Goal: Task Accomplishment & Management: Use online tool/utility

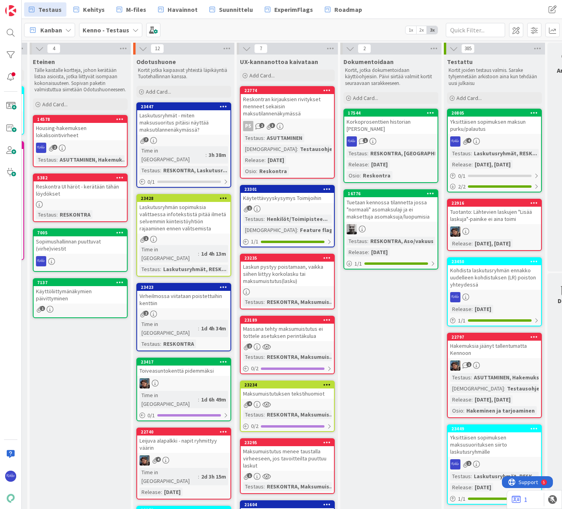
scroll to position [0, 650]
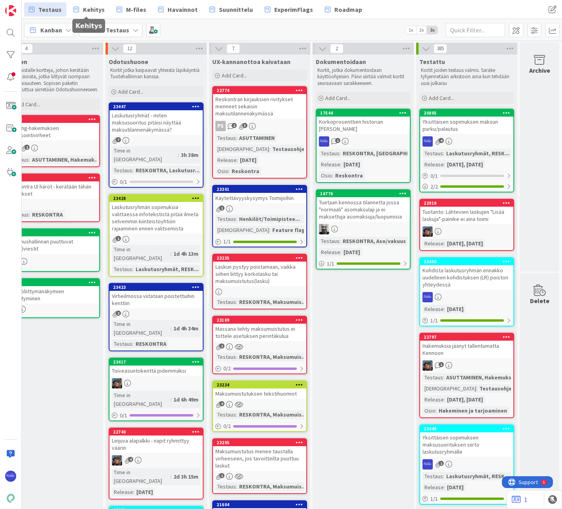
click at [89, 9] on span "Kehitys" at bounding box center [94, 9] width 22 height 9
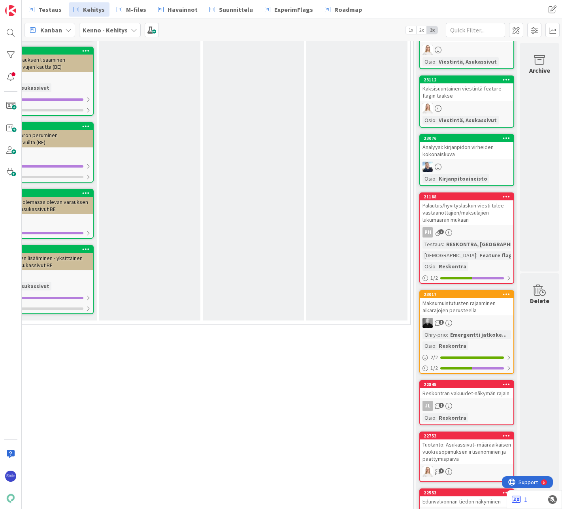
scroll to position [3243, 164]
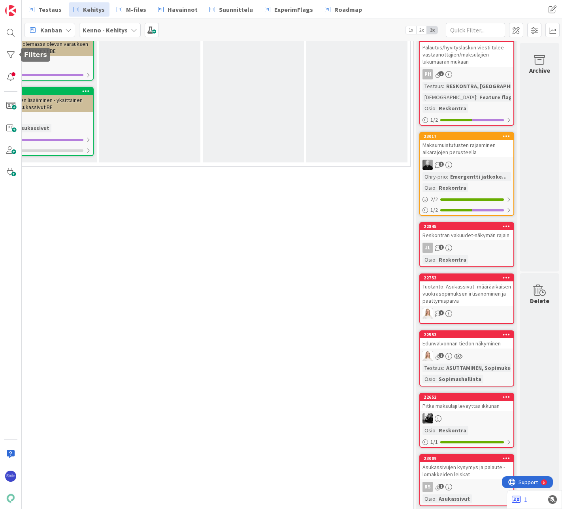
click at [9, 51] on div at bounding box center [11, 55] width 16 height 16
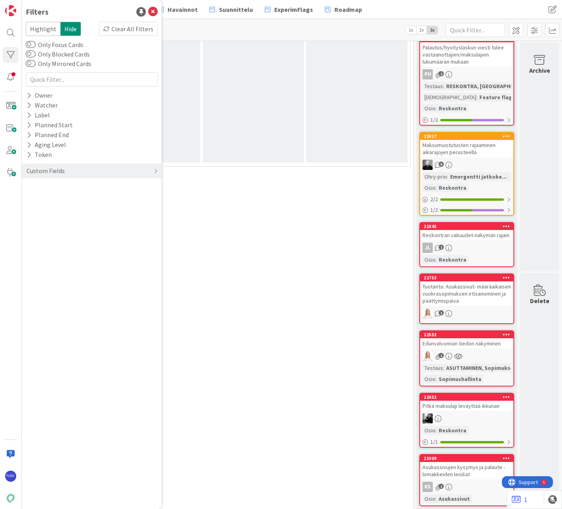
click at [93, 174] on div "Custom Fields" at bounding box center [92, 171] width 140 height 15
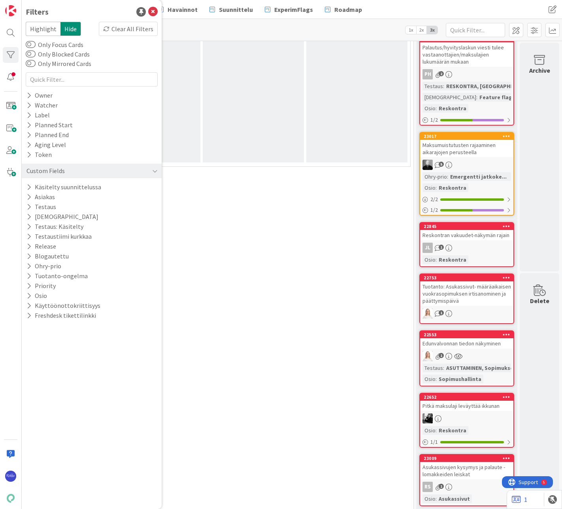
click at [93, 174] on div "Custom Fields" at bounding box center [92, 171] width 140 height 15
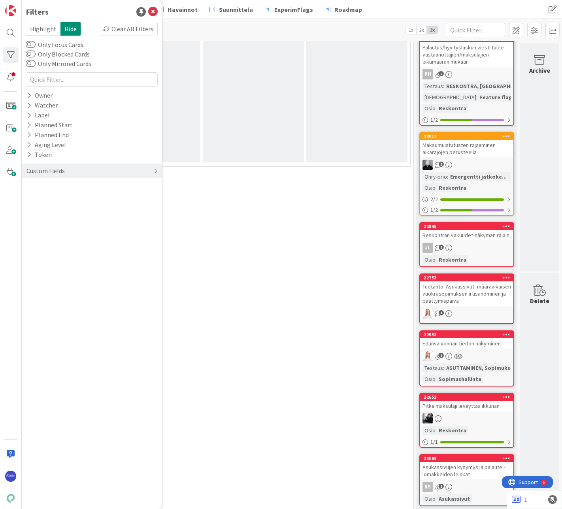
click at [29, 95] on icon at bounding box center [28, 95] width 5 height 7
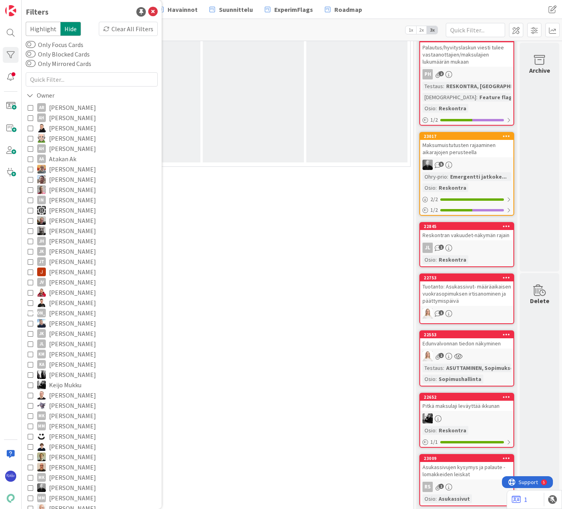
click at [30, 137] on icon at bounding box center [31, 139] width 6 height 6
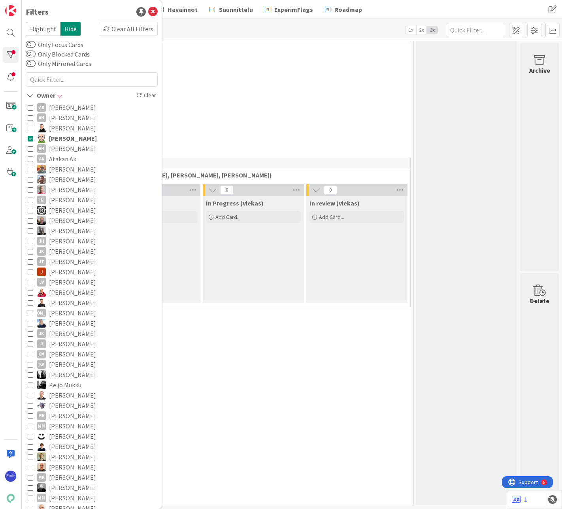
scroll to position [0, 164]
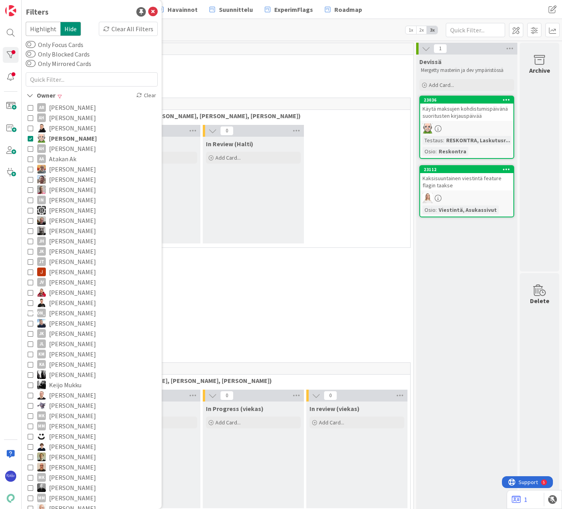
click at [469, 116] on div "Käytä maksujen kohdistumispäivänä suoritusten kirjauspäivää" at bounding box center [466, 112] width 93 height 17
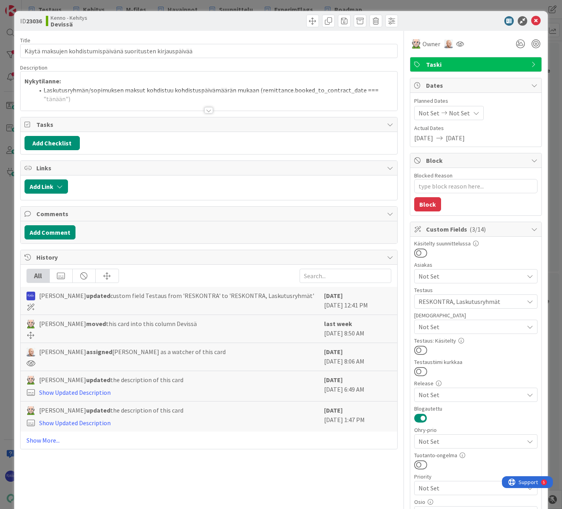
click at [206, 110] on div at bounding box center [208, 110] width 9 height 6
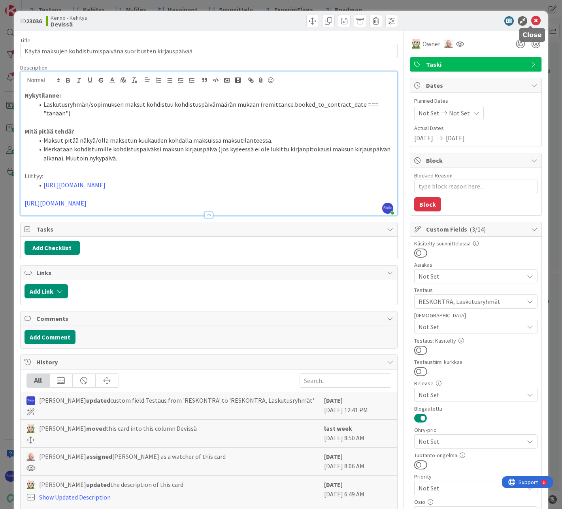
click at [533, 22] on icon at bounding box center [536, 20] width 9 height 9
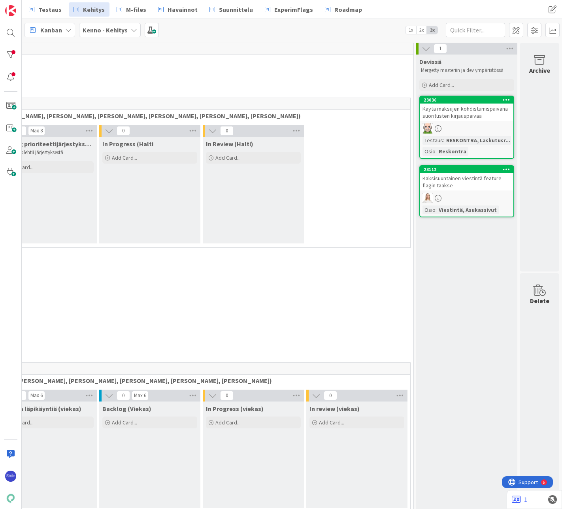
click at [454, 180] on div "Kaksisuuntainen viestintä feature flagin taakse" at bounding box center [466, 181] width 93 height 17
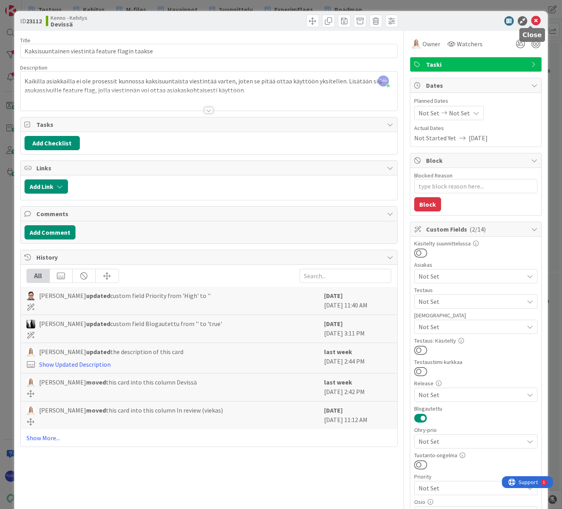
click at [532, 21] on icon at bounding box center [536, 20] width 9 height 9
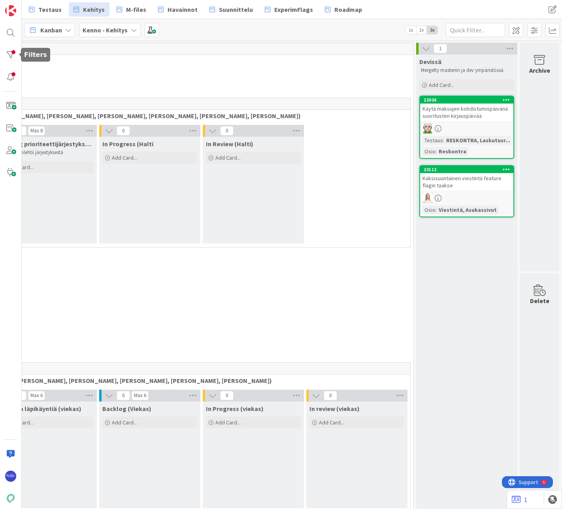
click at [5, 58] on div at bounding box center [11, 55] width 16 height 16
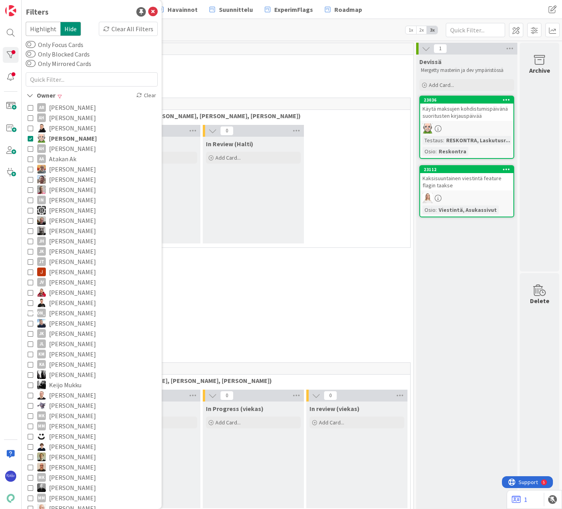
click at [453, 181] on div "Kaksisuuntainen viestintä feature flagin taakse" at bounding box center [466, 181] width 93 height 17
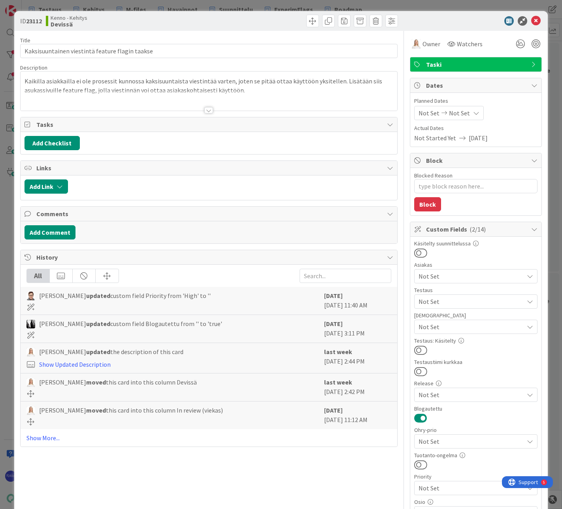
type textarea "x"
click at [205, 110] on div at bounding box center [208, 110] width 9 height 6
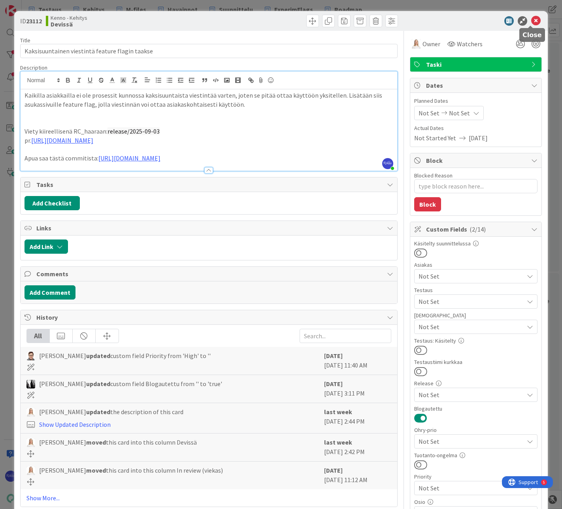
click at [532, 22] on icon at bounding box center [536, 20] width 9 height 9
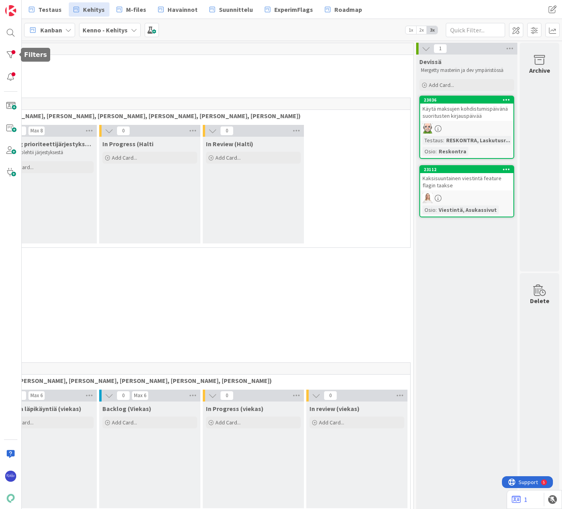
click at [11, 56] on div at bounding box center [11, 55] width 16 height 16
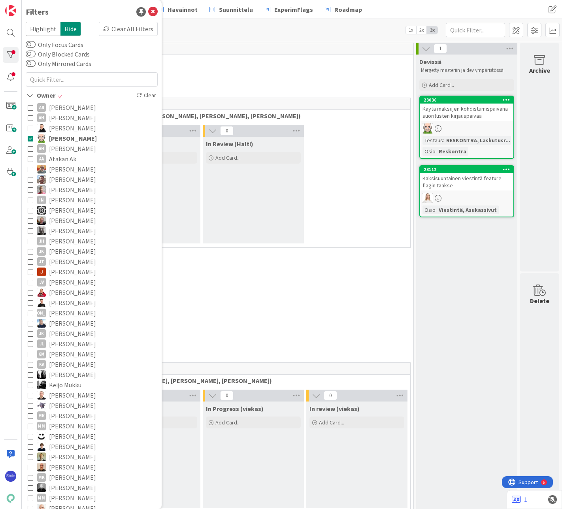
click at [133, 28] on div "Clear All Filters" at bounding box center [128, 29] width 59 height 14
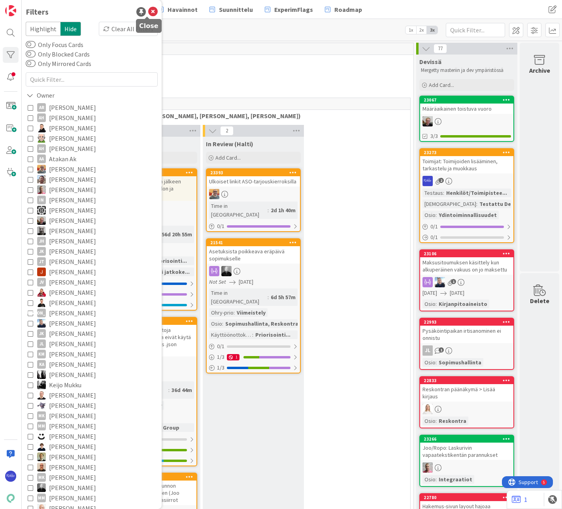
click at [148, 11] on icon at bounding box center [152, 11] width 9 height 9
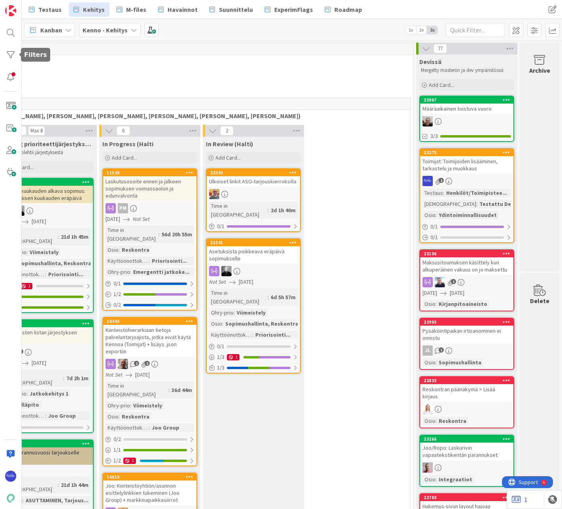
click at [8, 54] on div at bounding box center [11, 55] width 16 height 16
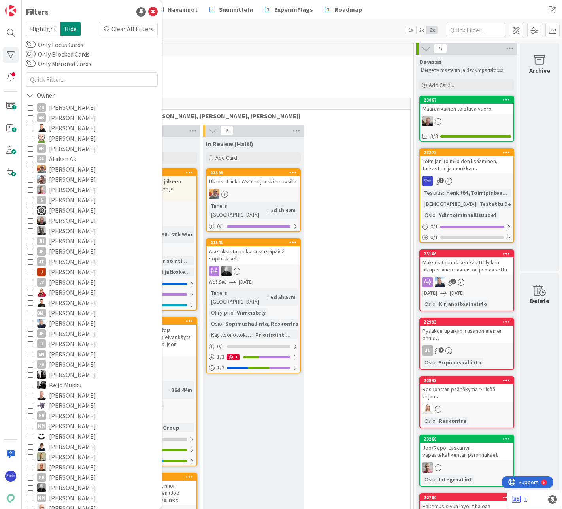
click at [28, 138] on icon at bounding box center [31, 139] width 6 height 6
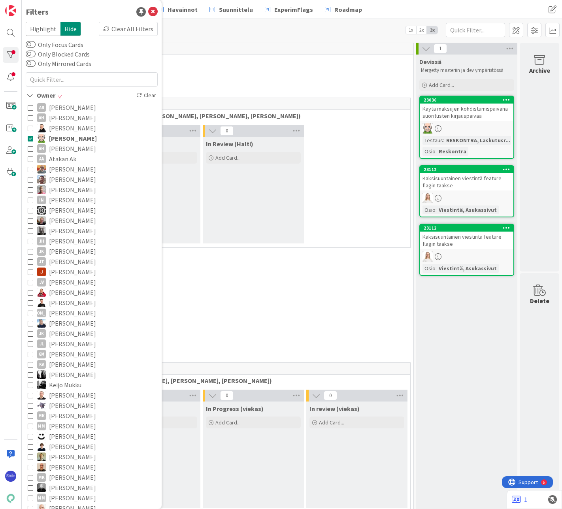
click at [32, 93] on icon at bounding box center [29, 95] width 7 height 7
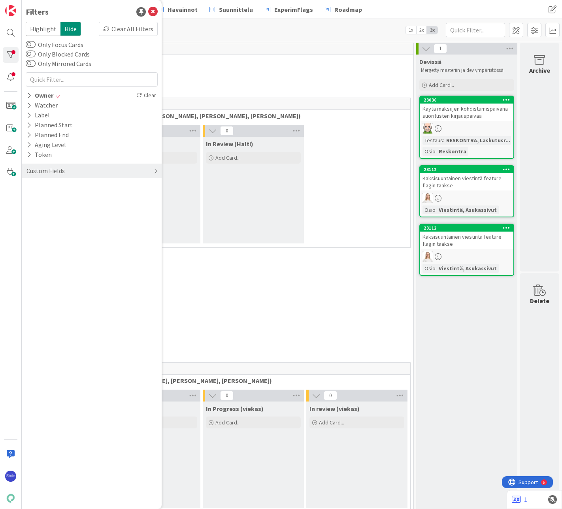
click at [125, 31] on div "Clear All Filters" at bounding box center [128, 29] width 59 height 14
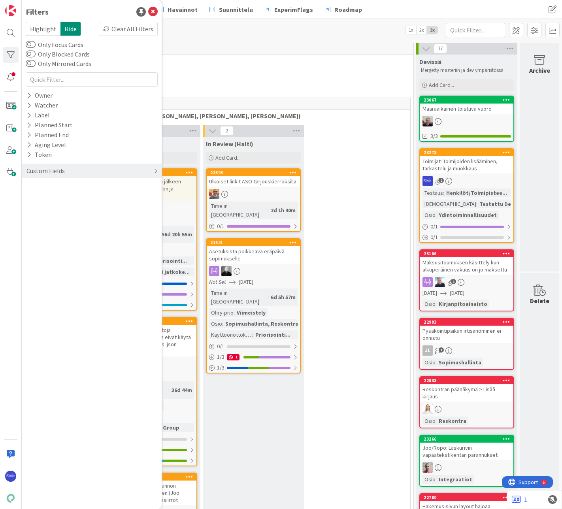
click at [27, 93] on icon at bounding box center [28, 95] width 5 height 7
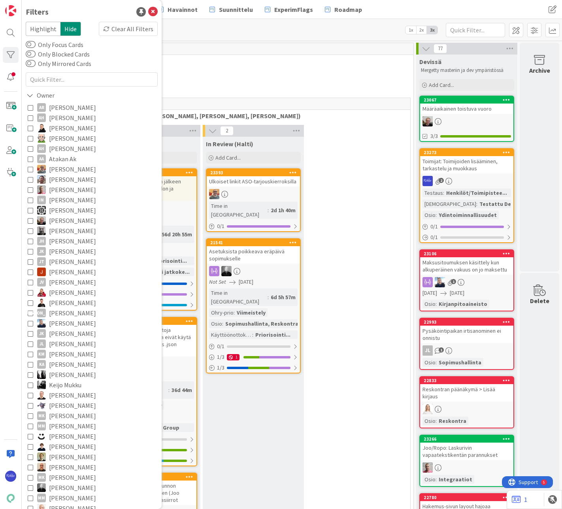
click at [29, 139] on icon at bounding box center [31, 139] width 6 height 6
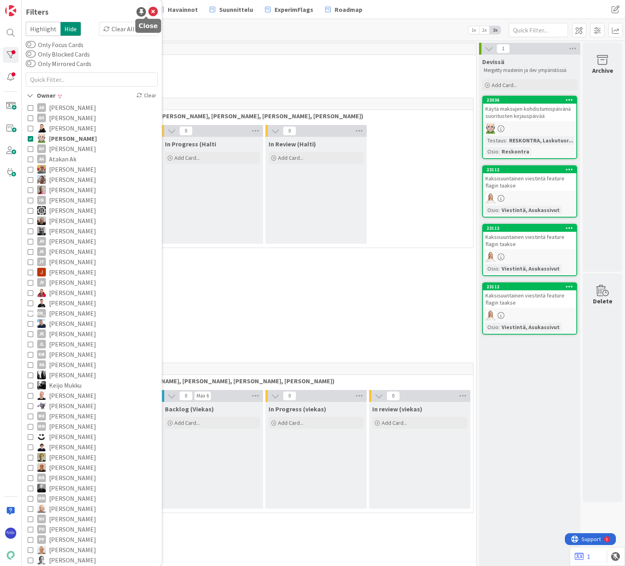
click at [148, 11] on icon at bounding box center [152, 11] width 9 height 9
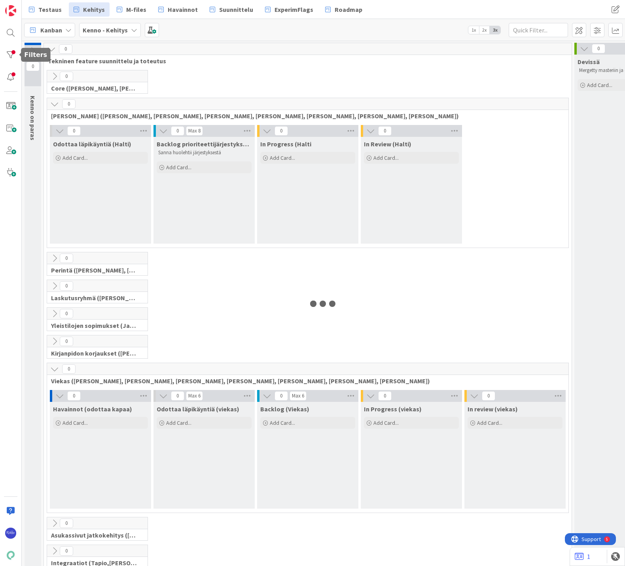
click at [9, 49] on div at bounding box center [11, 55] width 16 height 16
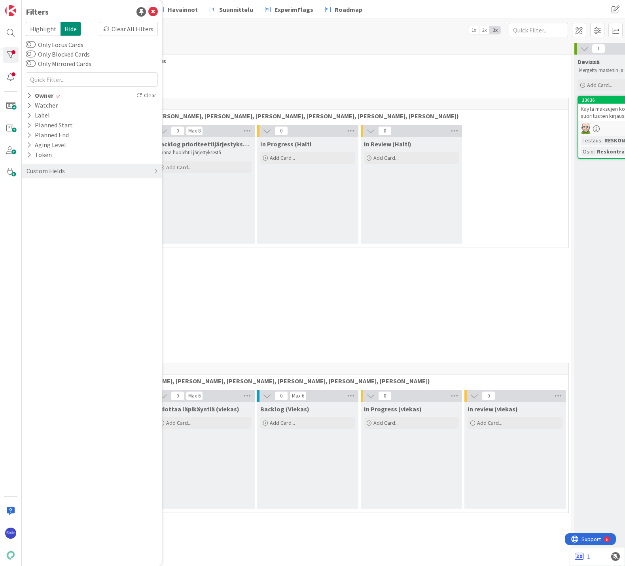
click at [124, 33] on div "Clear All Filters" at bounding box center [128, 29] width 59 height 14
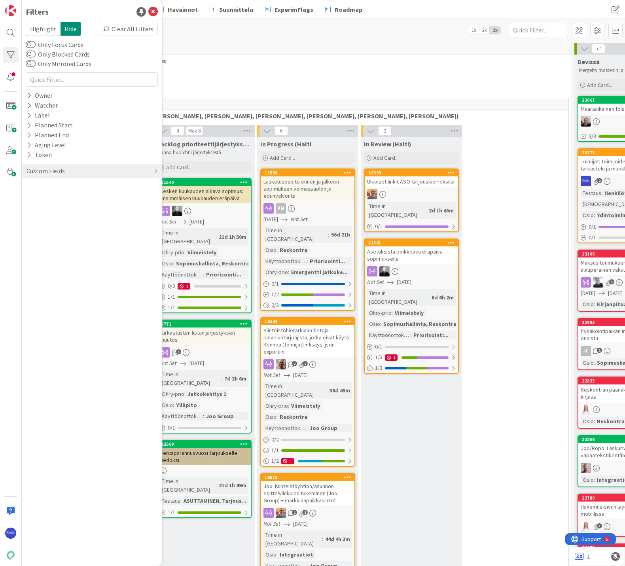
click at [28, 96] on icon at bounding box center [28, 95] width 5 height 7
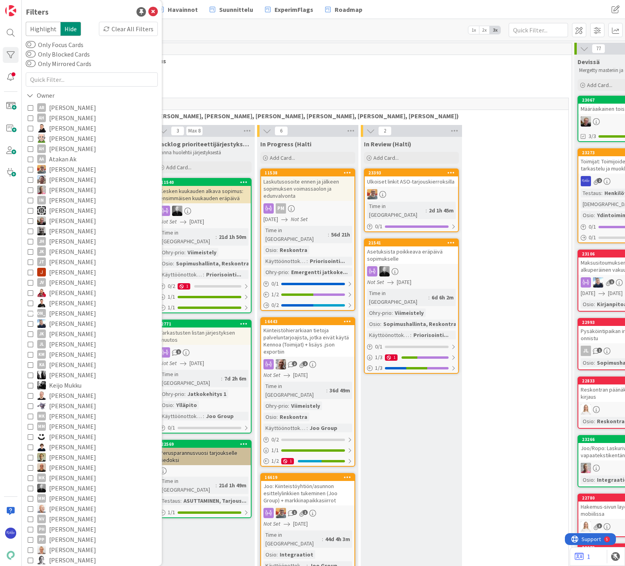
click at [30, 138] on icon at bounding box center [31, 139] width 6 height 6
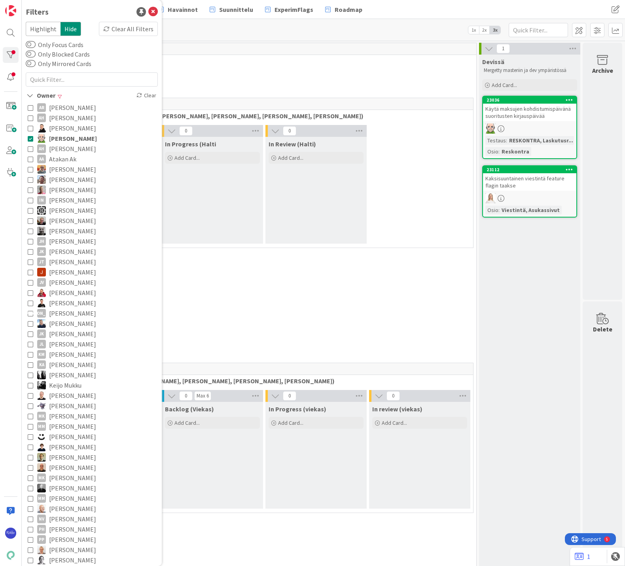
scroll to position [0, 101]
click at [131, 27] on div "Clear All Filters" at bounding box center [128, 29] width 59 height 14
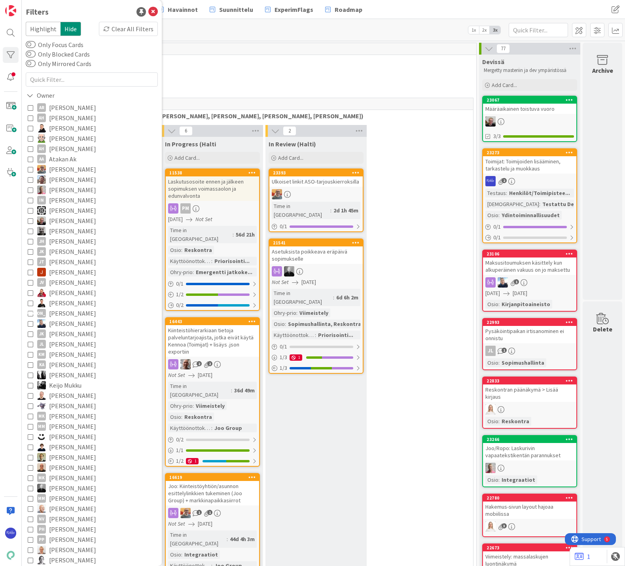
click at [67, 137] on span "[PERSON_NAME]" at bounding box center [72, 138] width 47 height 10
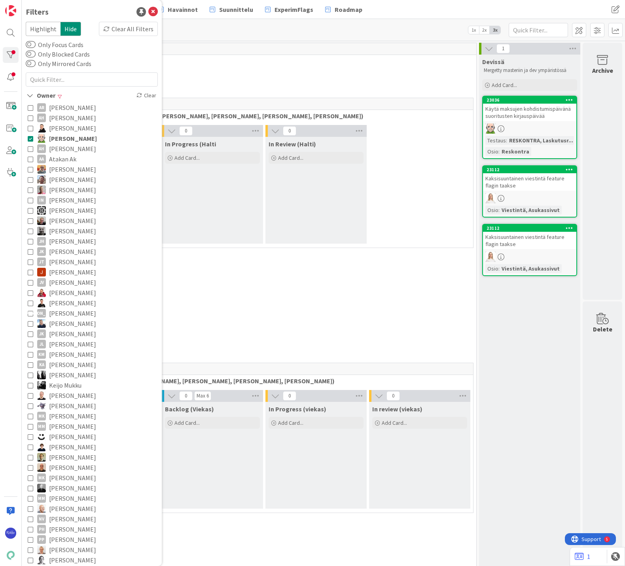
click at [117, 28] on div "Clear All Filters" at bounding box center [128, 29] width 59 height 14
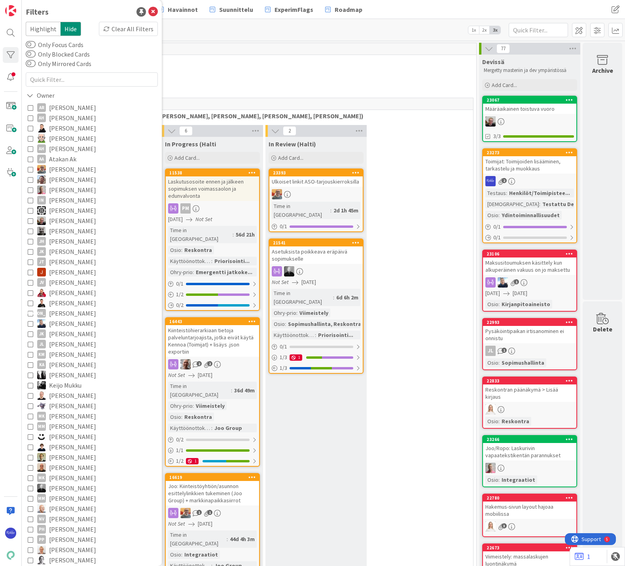
click at [62, 138] on span "[PERSON_NAME]" at bounding box center [72, 138] width 47 height 10
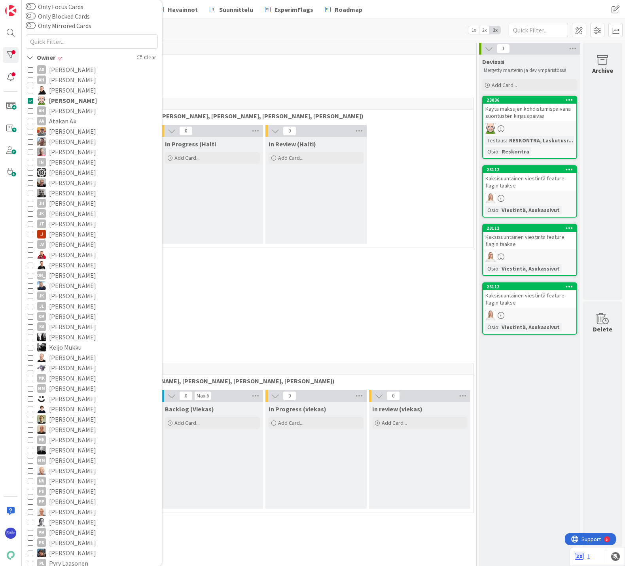
scroll to position [0, 0]
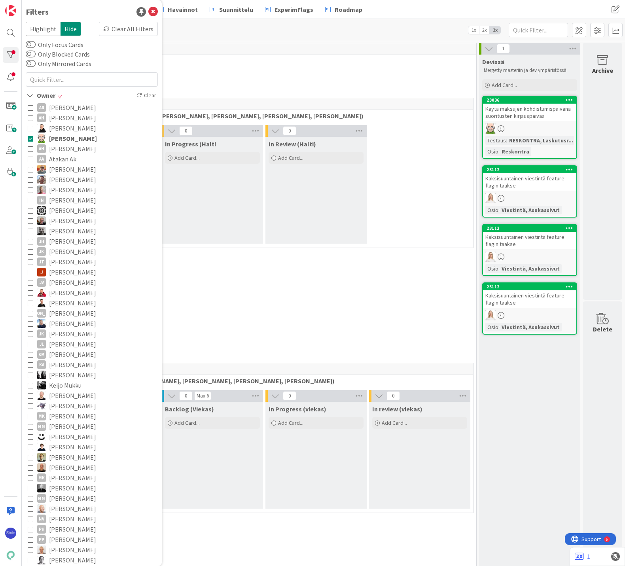
click at [129, 29] on div "Clear All Filters" at bounding box center [128, 29] width 59 height 14
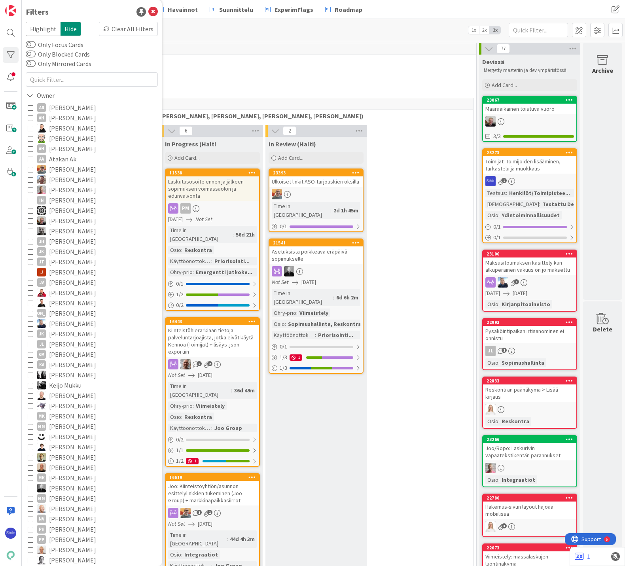
click at [29, 137] on icon at bounding box center [31, 139] width 6 height 6
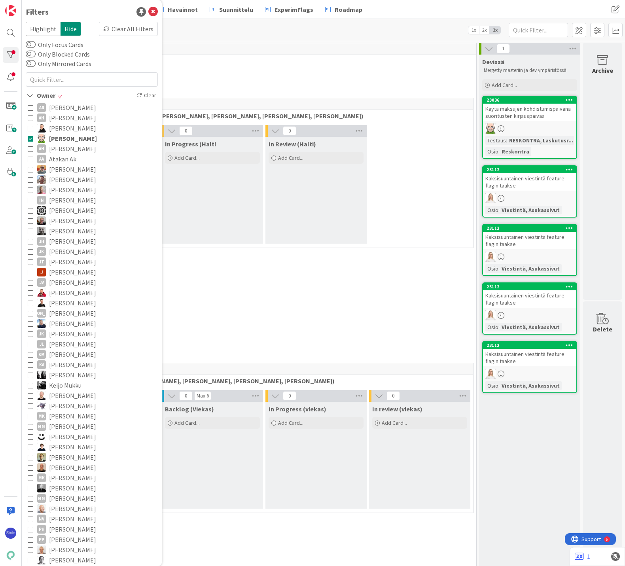
click at [129, 30] on div "Clear All Filters" at bounding box center [128, 29] width 59 height 14
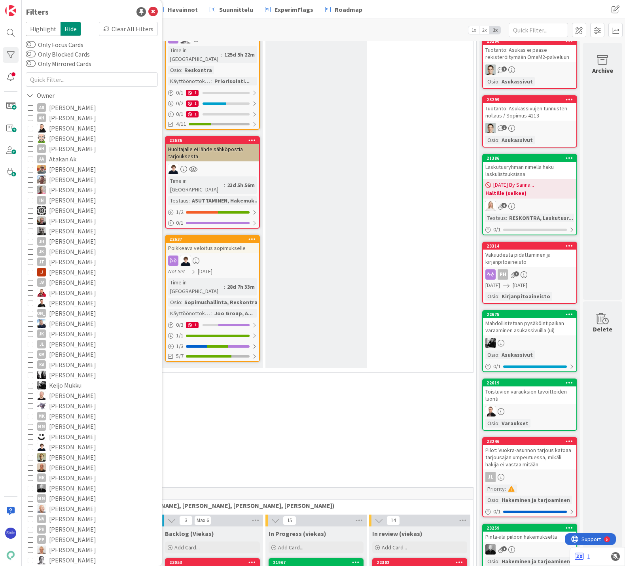
scroll to position [967, 101]
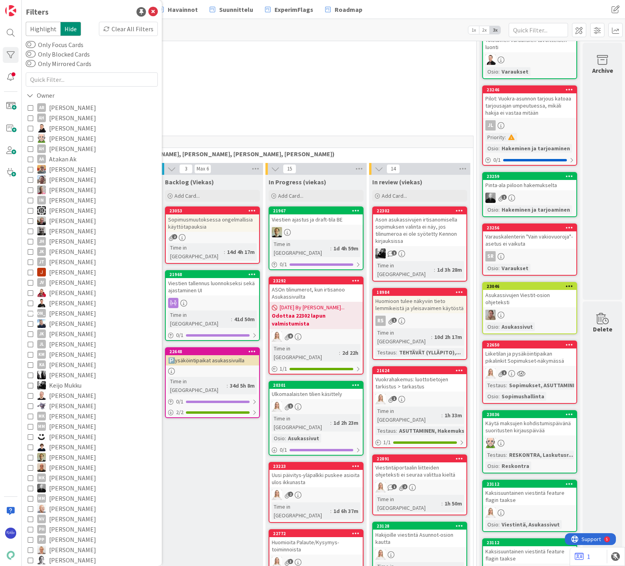
click at [29, 137] on icon at bounding box center [31, 139] width 6 height 6
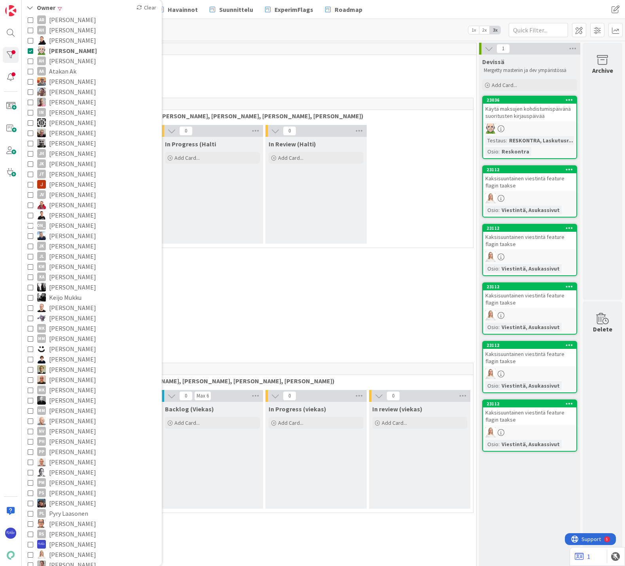
scroll to position [0, 0]
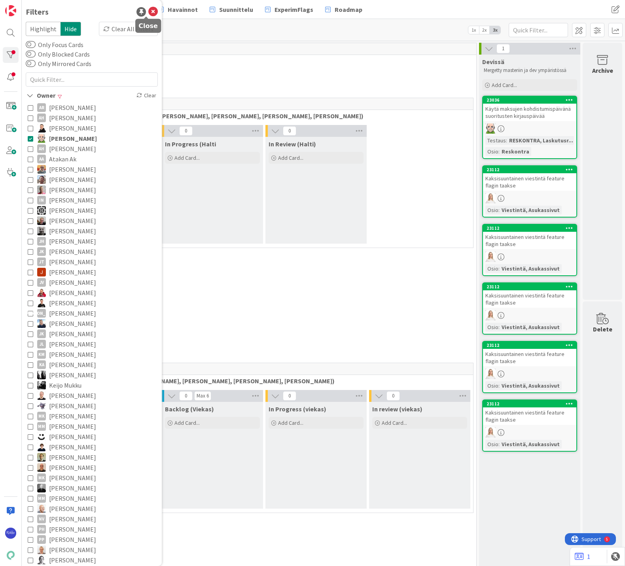
click at [150, 9] on icon at bounding box center [152, 11] width 9 height 9
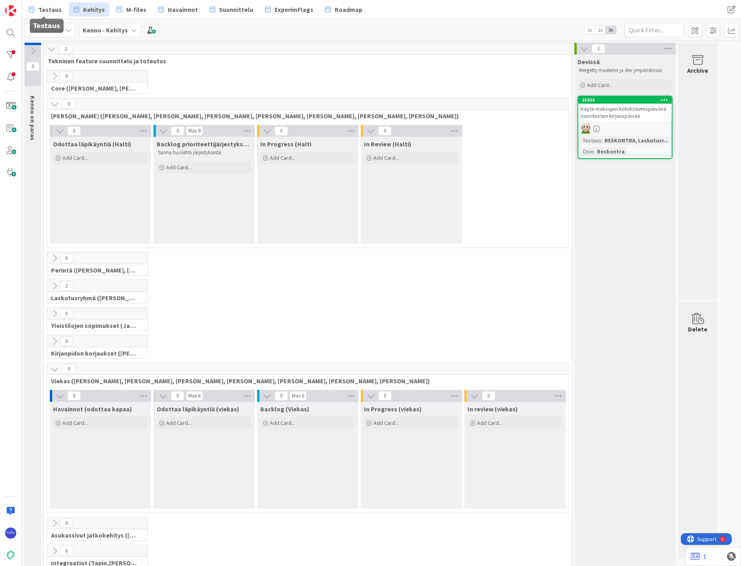
click at [34, 4] on icon at bounding box center [32, 9] width 6 height 10
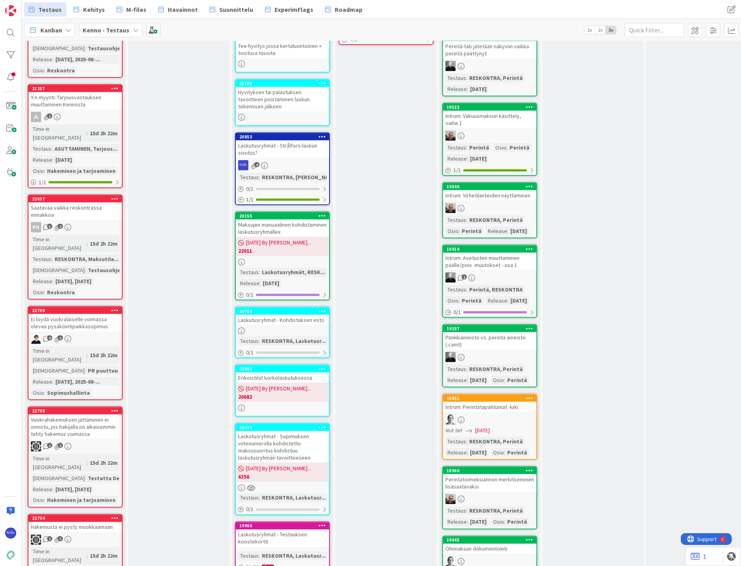
scroll to position [571, 0]
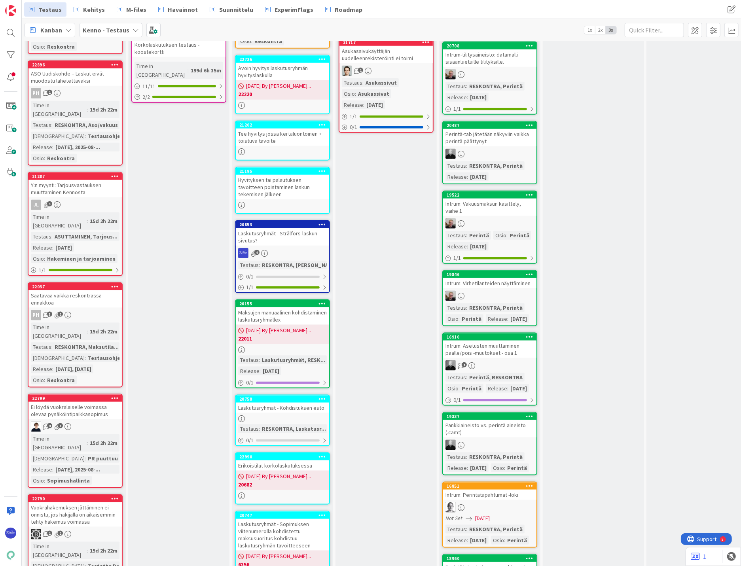
click at [294, 326] on span "[DATE] By [PERSON_NAME]..." at bounding box center [278, 330] width 65 height 8
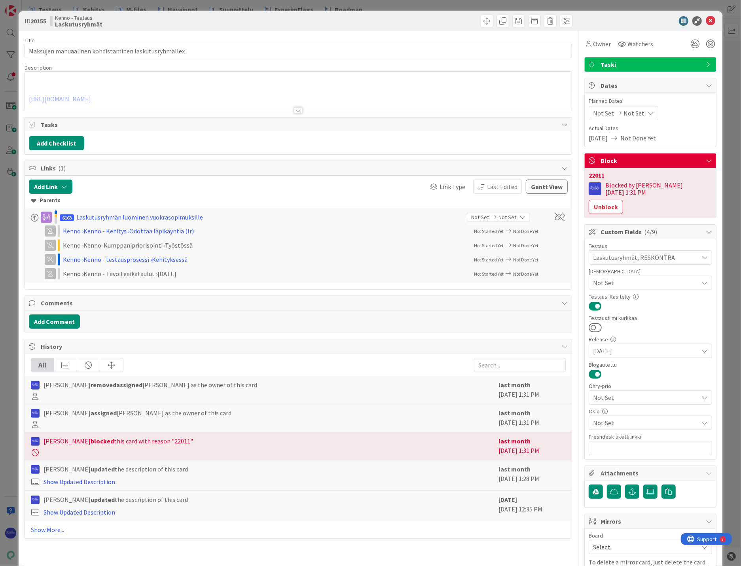
click at [295, 112] on div at bounding box center [298, 110] width 9 height 6
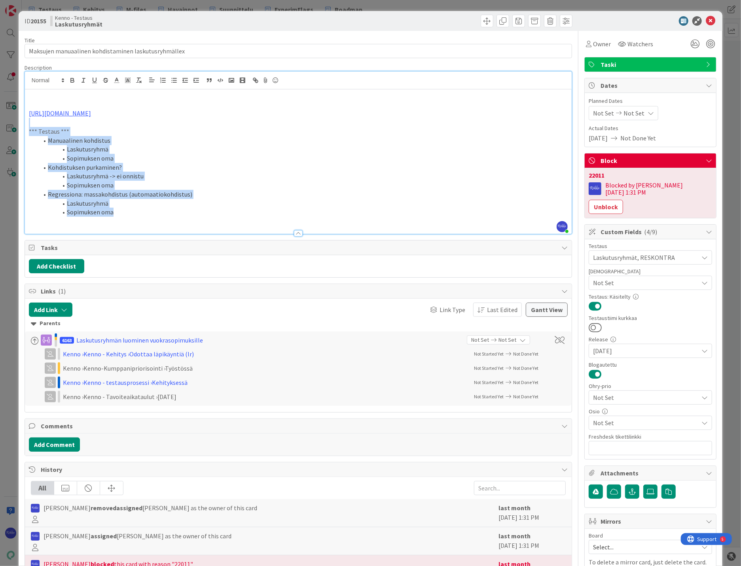
drag, startPoint x: 139, startPoint y: 210, endPoint x: 61, endPoint y: 137, distance: 106.3
click at [32, 125] on div "https://github.com/pandiafi/kenno/pull/7187 *** Testaus *** Manuaalinen kohdist…" at bounding box center [298, 161] width 547 height 144
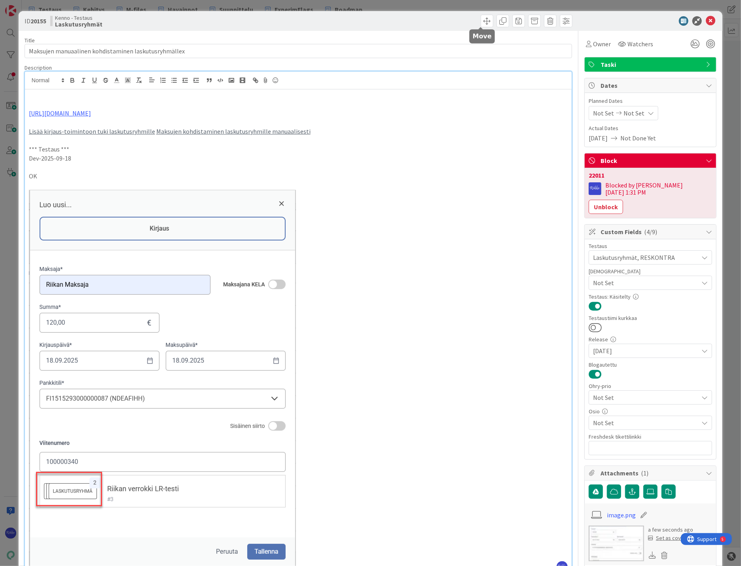
click at [481, 20] on span at bounding box center [487, 21] width 13 height 13
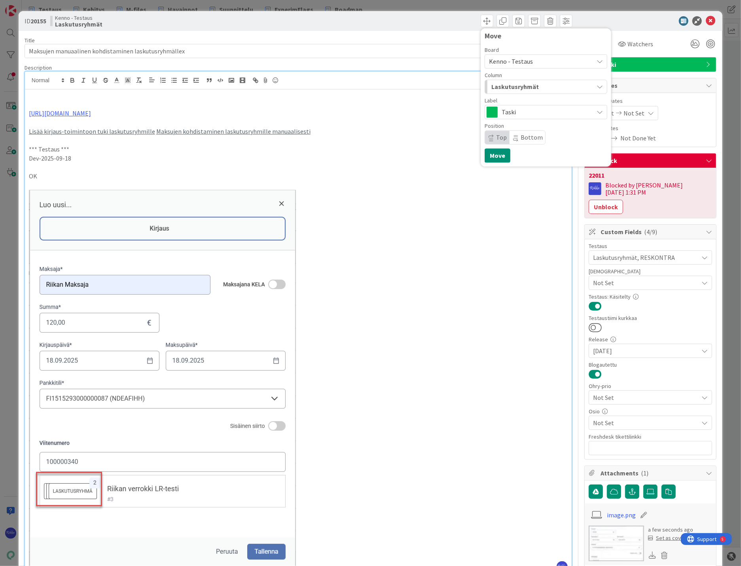
click at [531, 105] on div "Taski" at bounding box center [545, 112] width 123 height 14
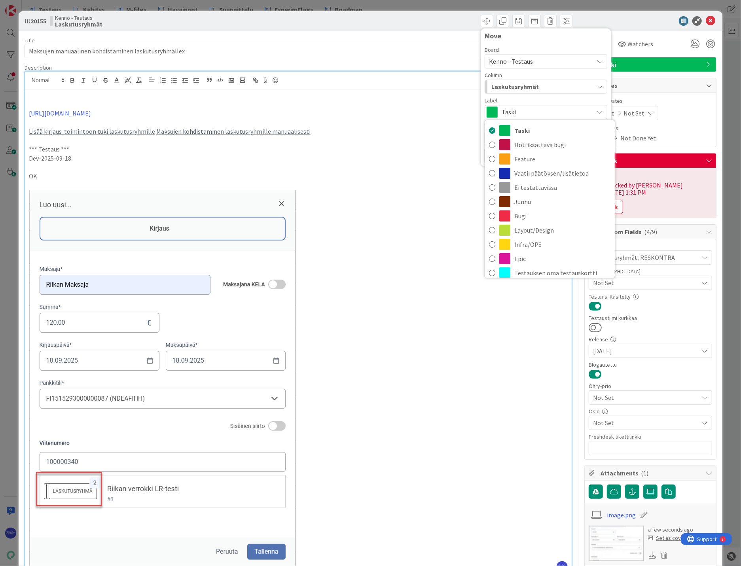
click at [372, 134] on p "Lisää kirjaus-toimintoon tuki laskutusryhmille Maksujen kohdistaminen laskutusr…" at bounding box center [298, 131] width 539 height 9
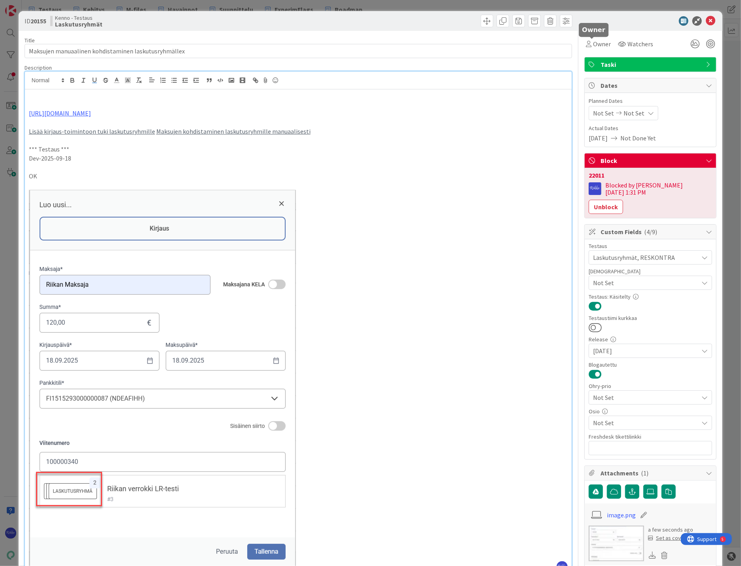
click at [598, 45] on span "Owner" at bounding box center [602, 43] width 18 height 9
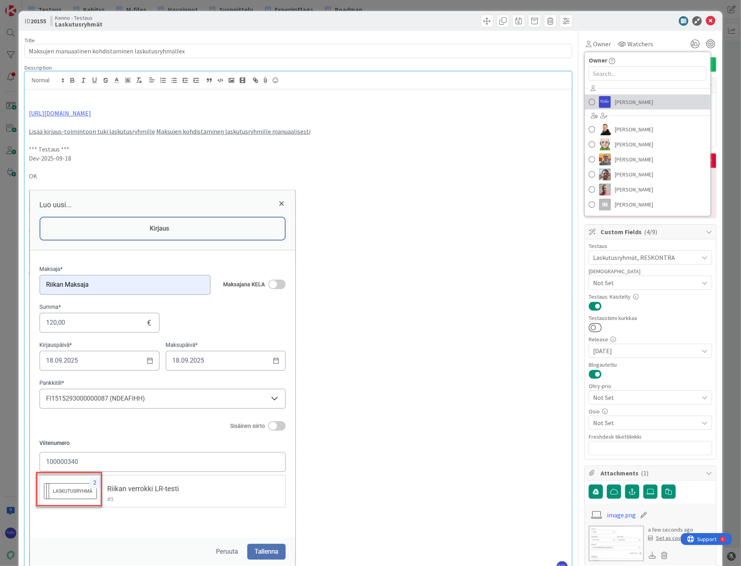
click at [624, 103] on span "[PERSON_NAME]" at bounding box center [634, 102] width 38 height 12
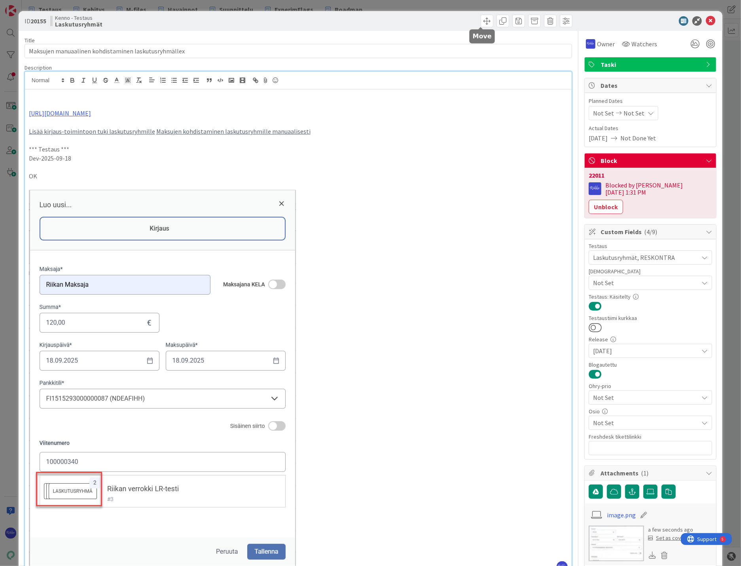
click at [483, 19] on span at bounding box center [487, 21] width 13 height 13
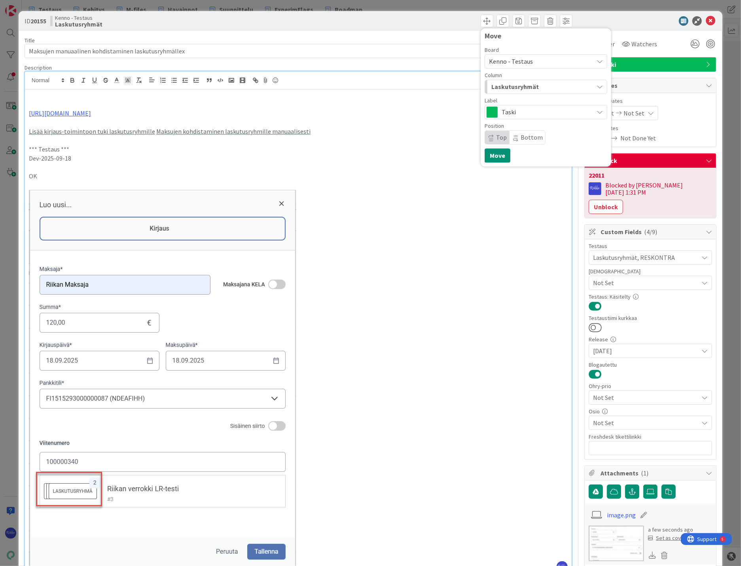
click at [513, 85] on span "Laskutusryhmät" at bounding box center [514, 86] width 47 height 10
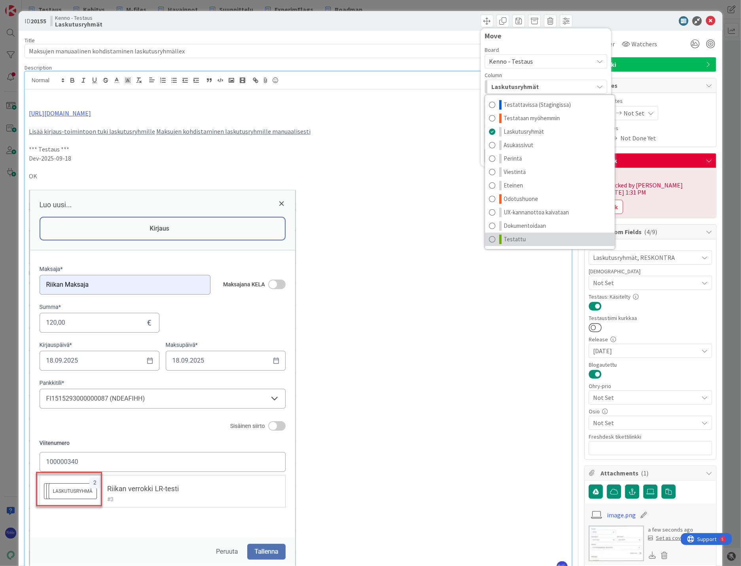
click at [541, 238] on link "Testattu" at bounding box center [550, 239] width 130 height 13
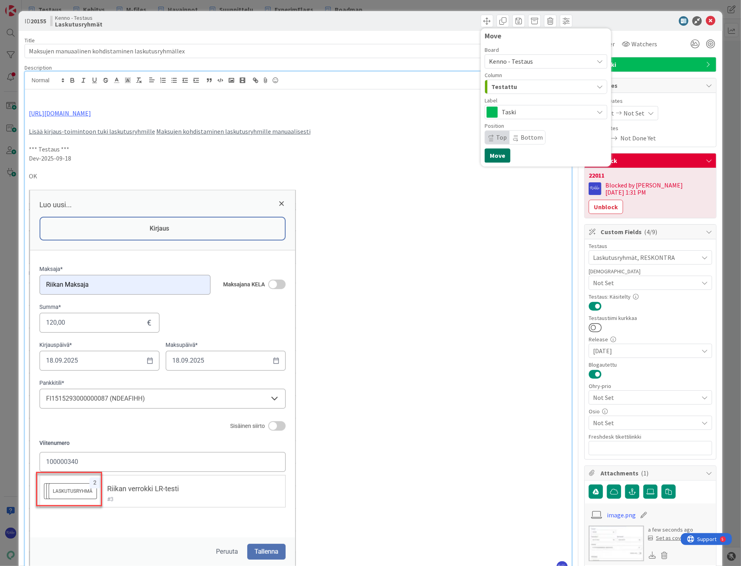
click at [488, 154] on button "Move" at bounding box center [497, 155] width 26 height 14
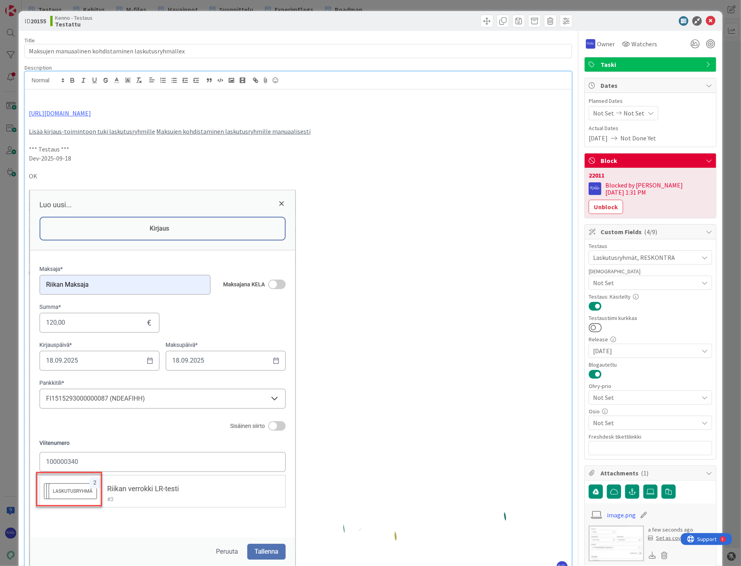
click at [623, 200] on button "Unblock" at bounding box center [606, 207] width 34 height 14
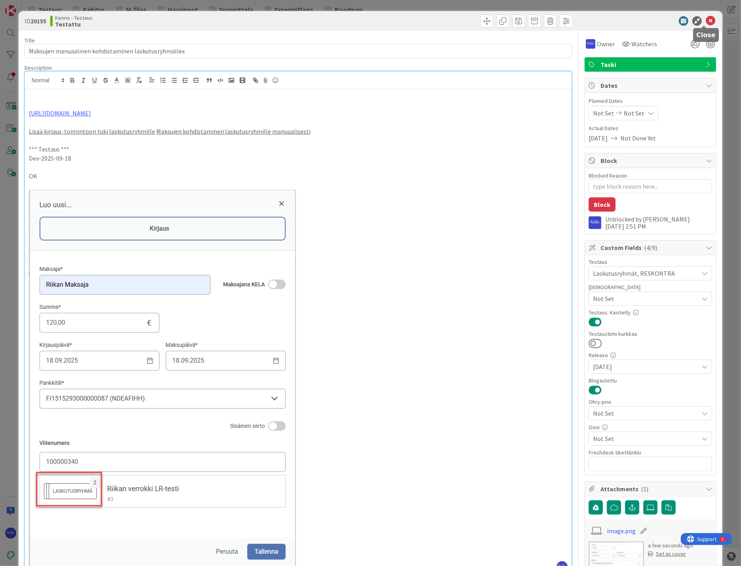
click at [624, 19] on icon at bounding box center [710, 20] width 9 height 9
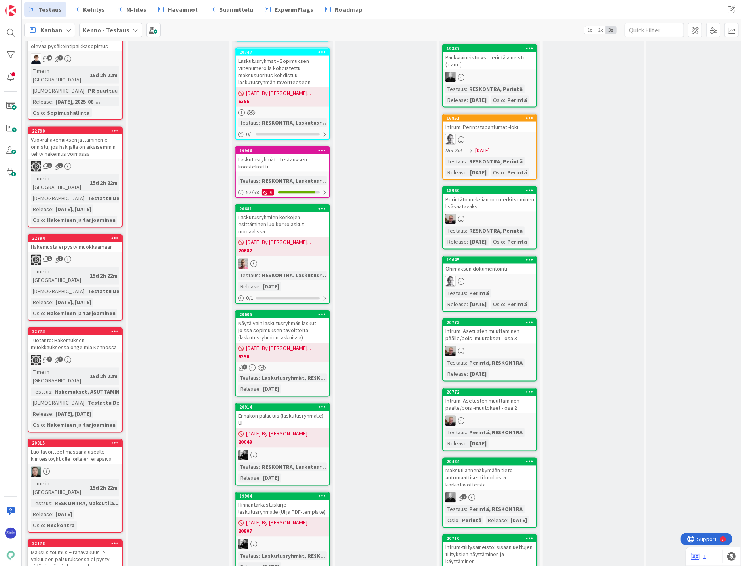
scroll to position [967, 0]
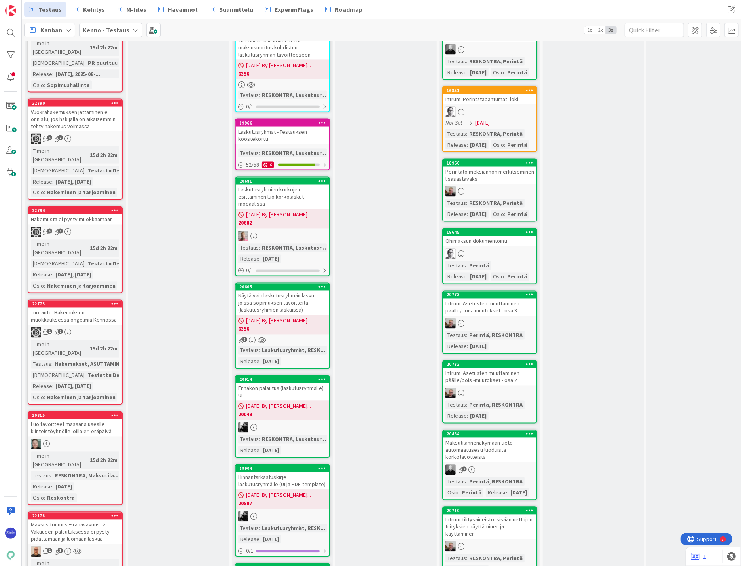
click at [293, 291] on div "Näytä vain laskutusryhmän laskut joissa sopimuksen tavoitteita (laskutusryhmien…" at bounding box center [282, 303] width 93 height 25
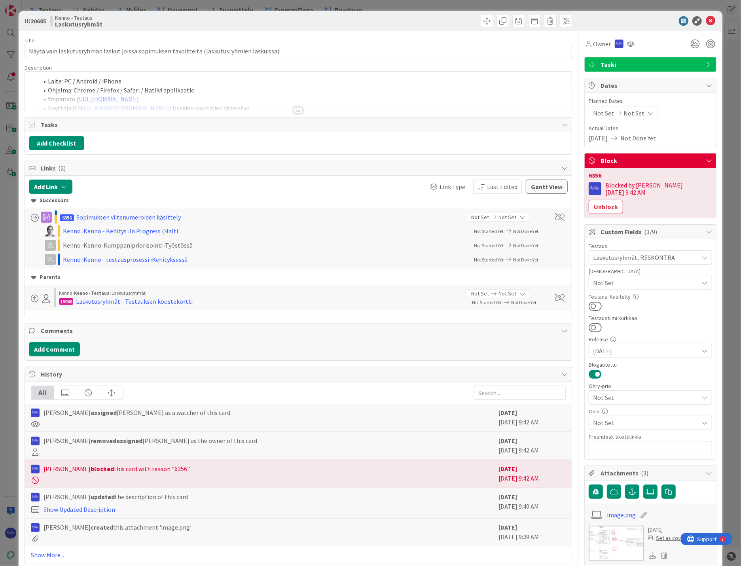
click at [297, 107] on div at bounding box center [298, 110] width 9 height 6
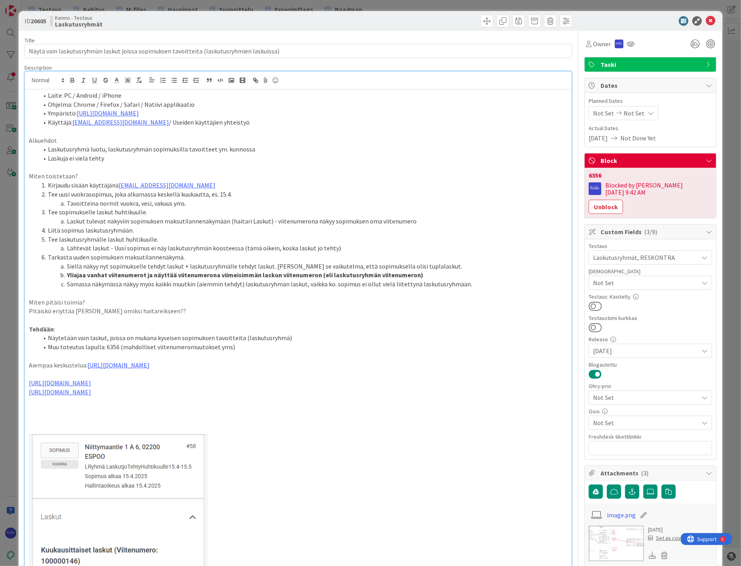
click at [623, 200] on button "Unblock" at bounding box center [606, 207] width 34 height 14
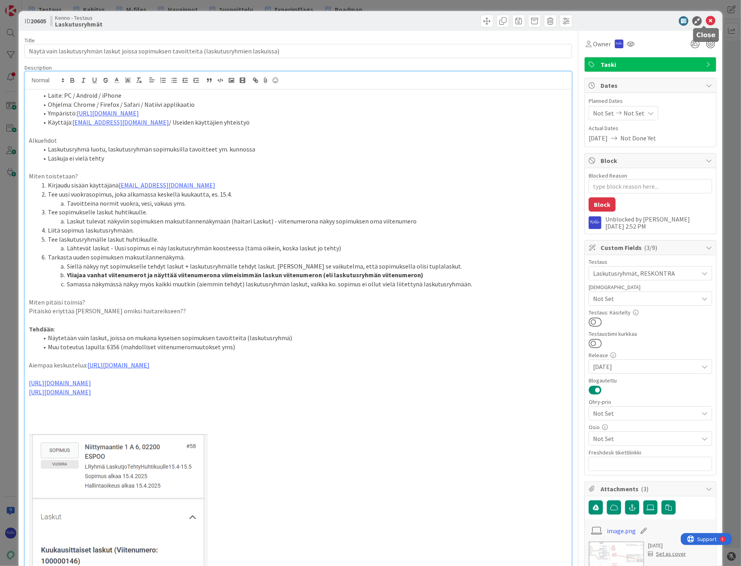
click at [624, 20] on icon at bounding box center [710, 20] width 9 height 9
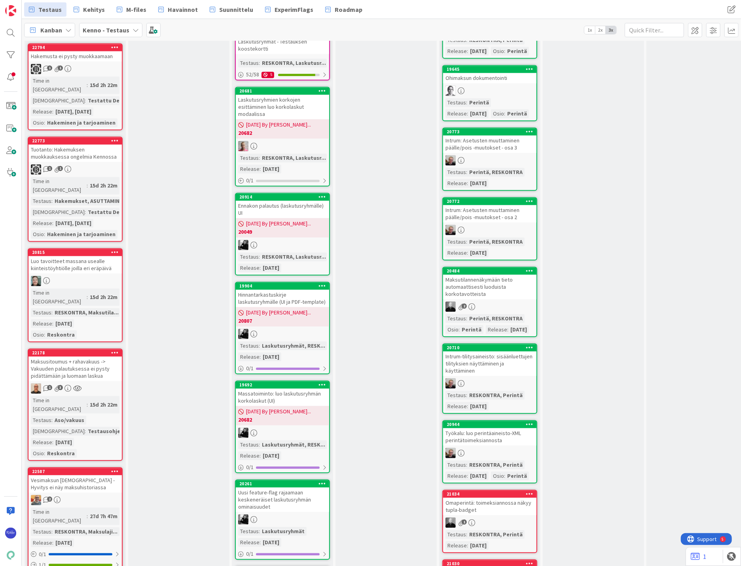
scroll to position [1142, 0]
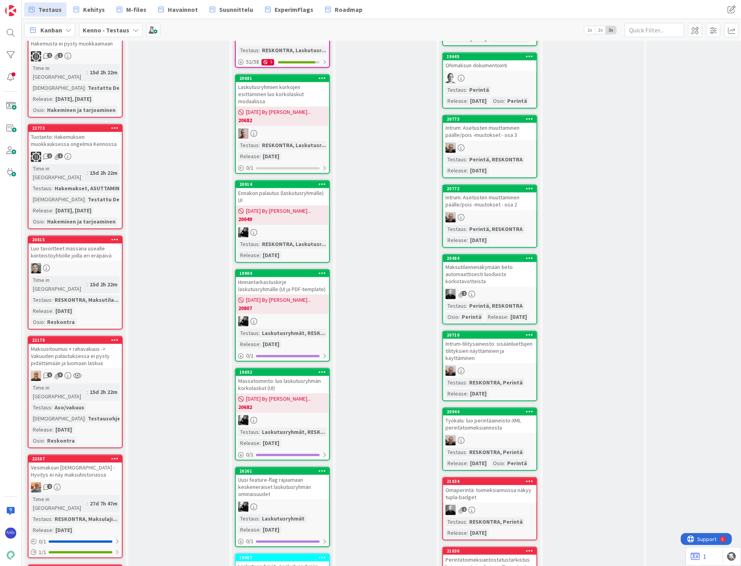
click at [299, 206] on div "05/22/2025 By Riikka... 20049" at bounding box center [282, 215] width 93 height 19
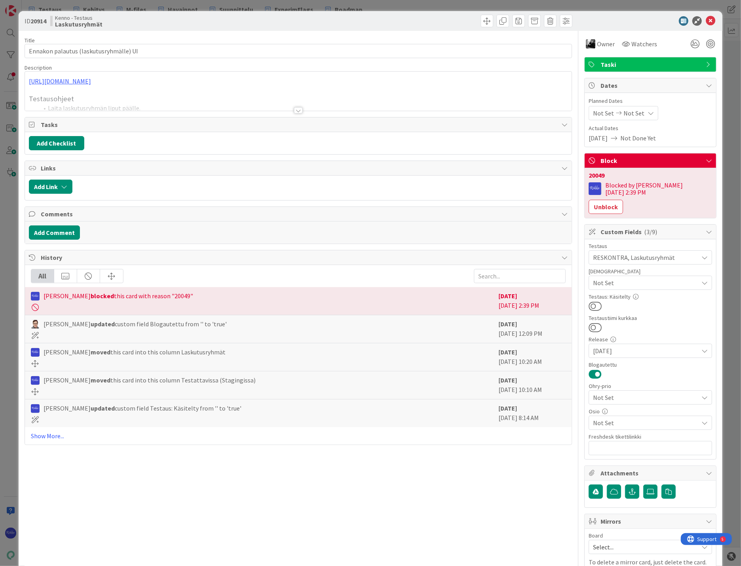
click at [297, 112] on div at bounding box center [298, 110] width 9 height 6
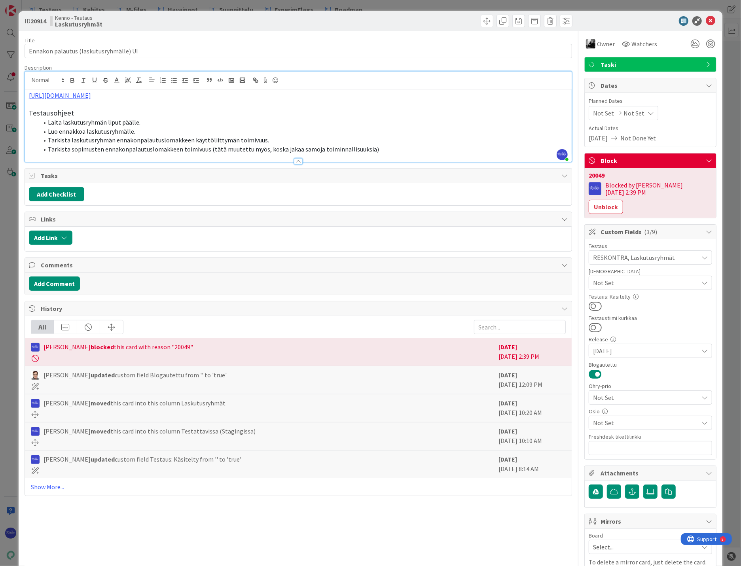
click at [623, 200] on button "Unblock" at bounding box center [606, 207] width 34 height 14
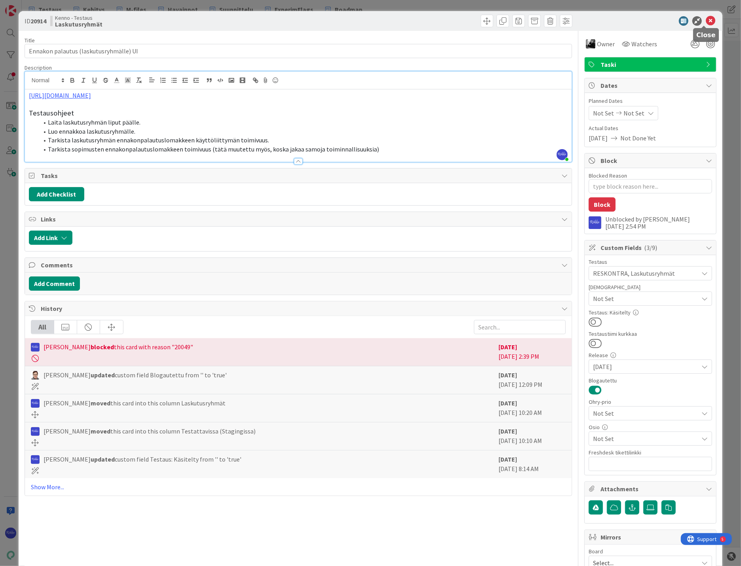
click at [624, 21] on icon at bounding box center [710, 20] width 9 height 9
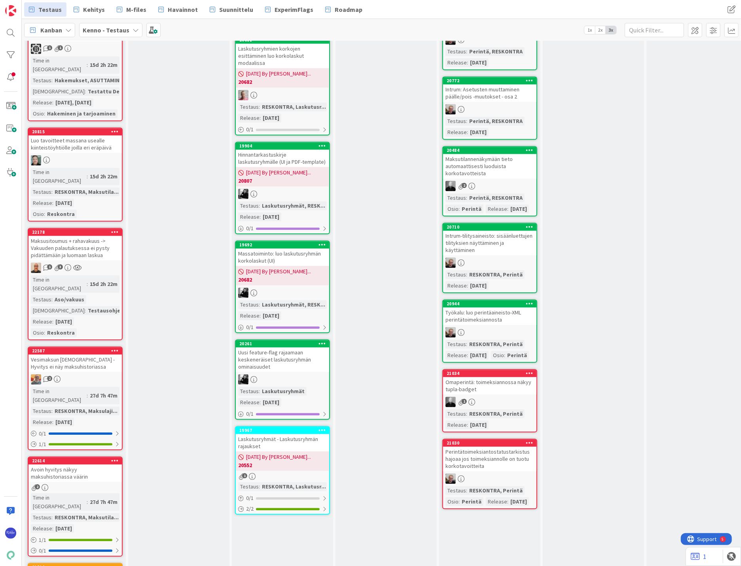
scroll to position [1318, 0]
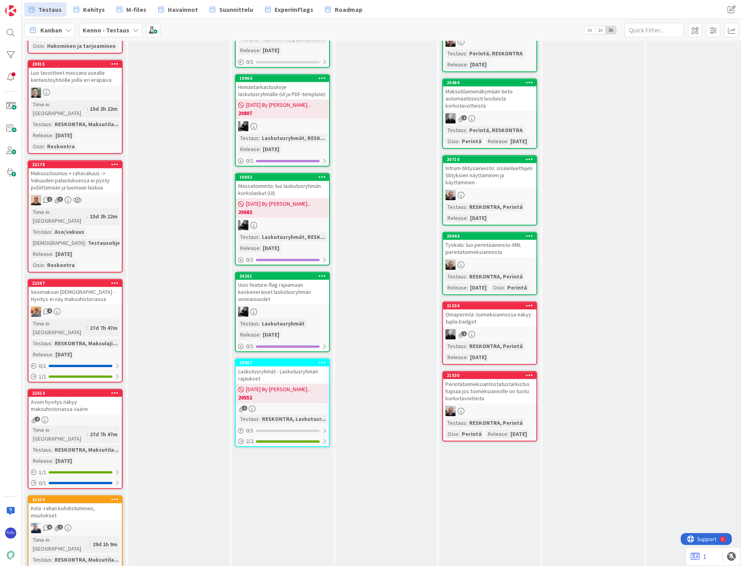
click at [290, 385] on span "[DATE] By [PERSON_NAME]..." at bounding box center [278, 389] width 65 height 8
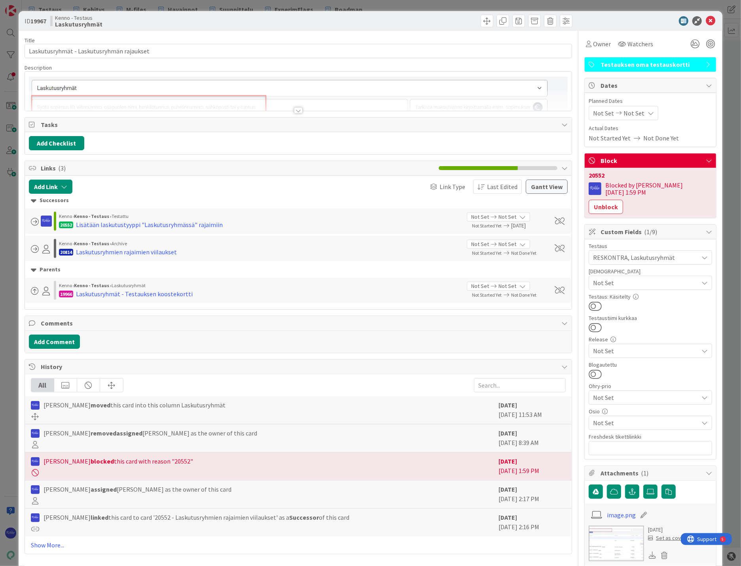
click at [294, 111] on div at bounding box center [298, 110] width 9 height 6
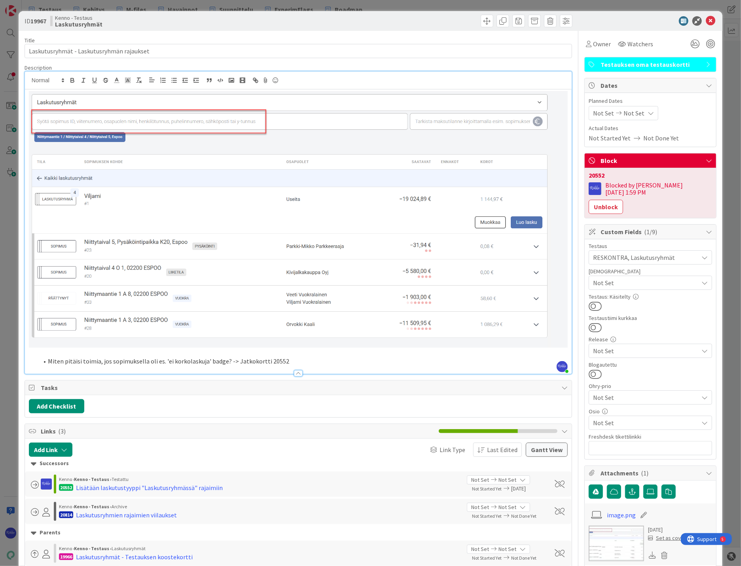
click at [225, 231] on img at bounding box center [298, 219] width 539 height 257
click at [623, 200] on button "Unblock" at bounding box center [606, 207] width 34 height 14
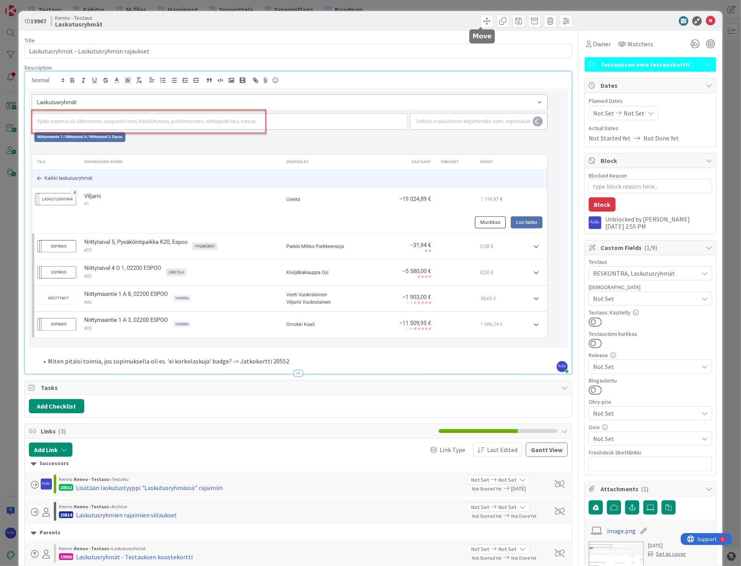
click at [481, 22] on span at bounding box center [487, 21] width 13 height 13
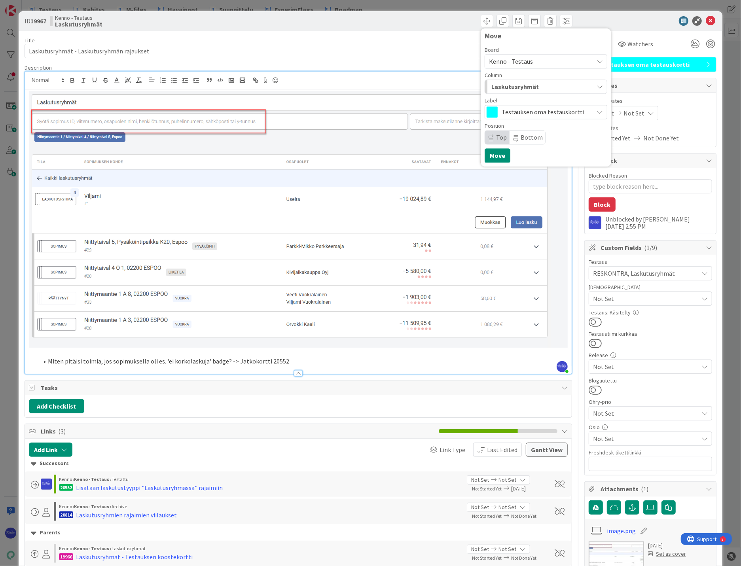
click at [548, 88] on div "Laskutusryhmät" at bounding box center [541, 86] width 104 height 13
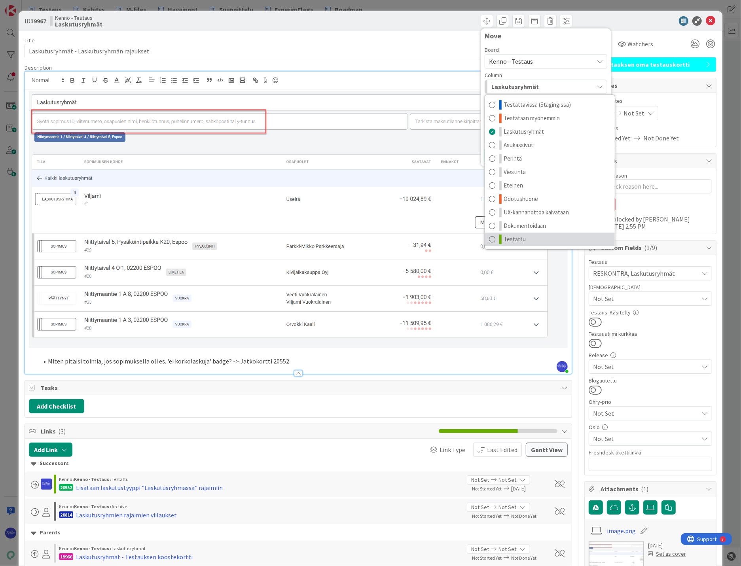
drag, startPoint x: 536, startPoint y: 237, endPoint x: 532, endPoint y: 204, distance: 33.8
click at [535, 237] on link "Testattu" at bounding box center [550, 239] width 130 height 13
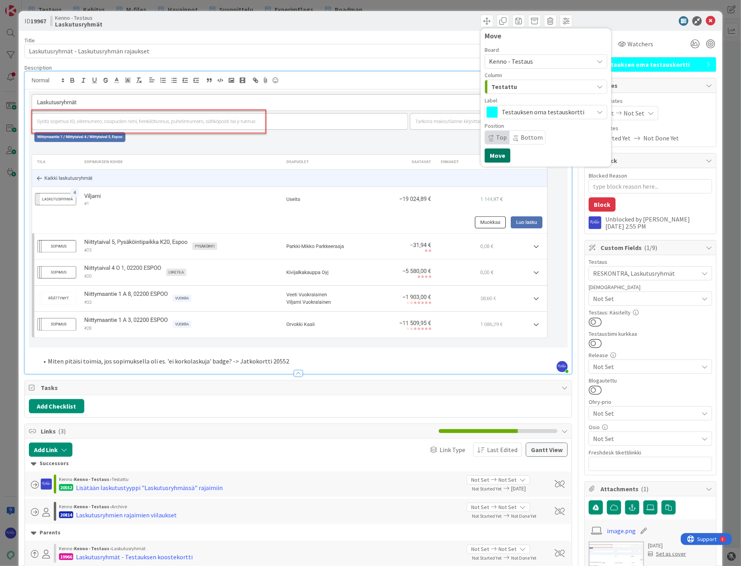
click at [495, 155] on button "Move" at bounding box center [497, 155] width 26 height 14
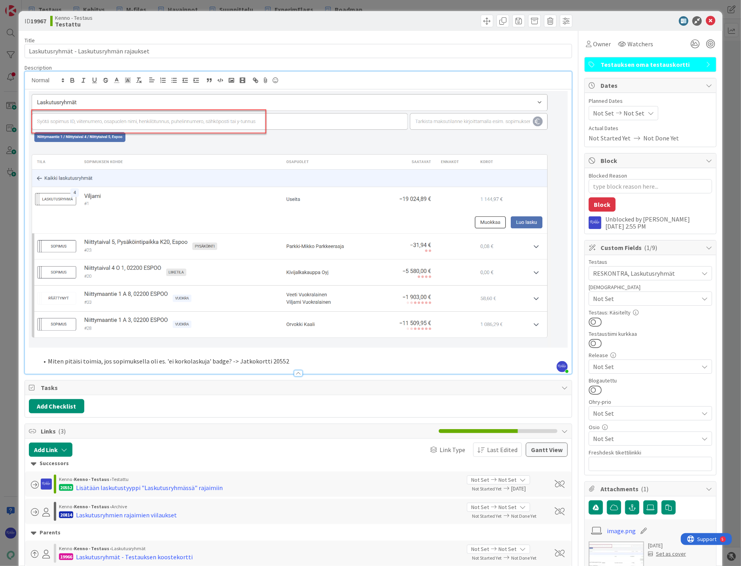
type textarea "x"
click at [624, 21] on icon at bounding box center [710, 20] width 9 height 9
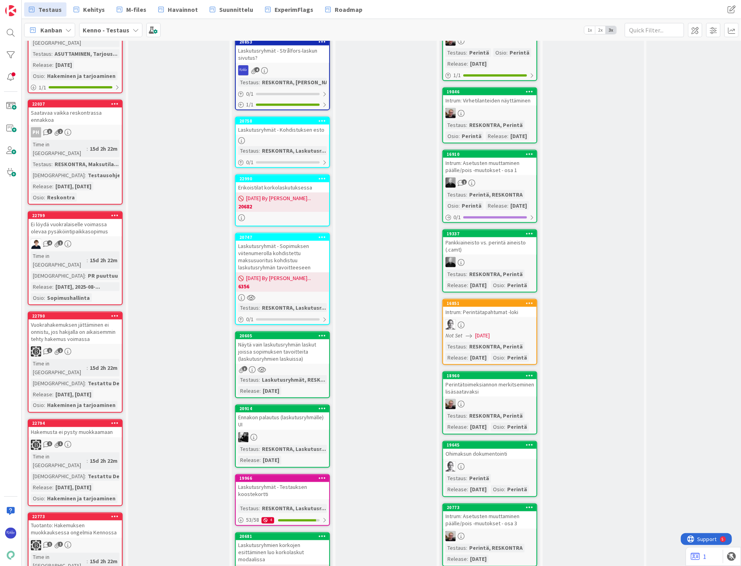
scroll to position [703, 0]
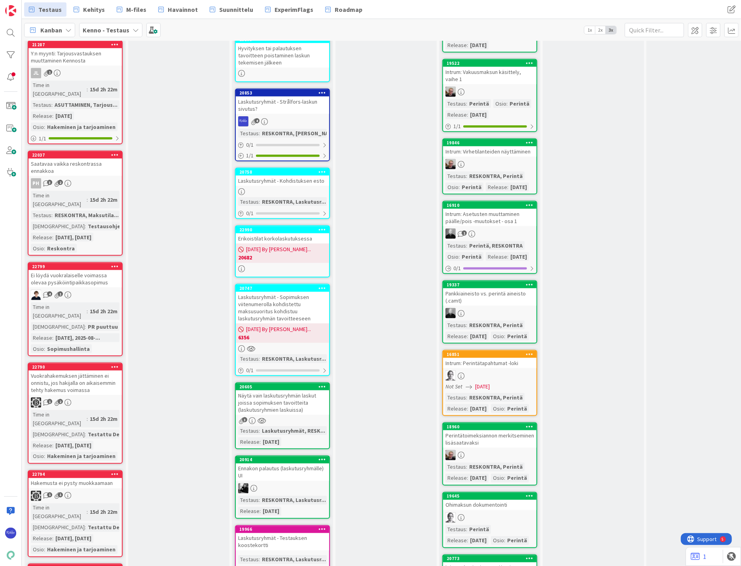
click at [314, 292] on div "Laskutusryhmät - Sopimuksen viitenumerolla kohdistettu maksusuoritus kohdistuu …" at bounding box center [282, 308] width 93 height 32
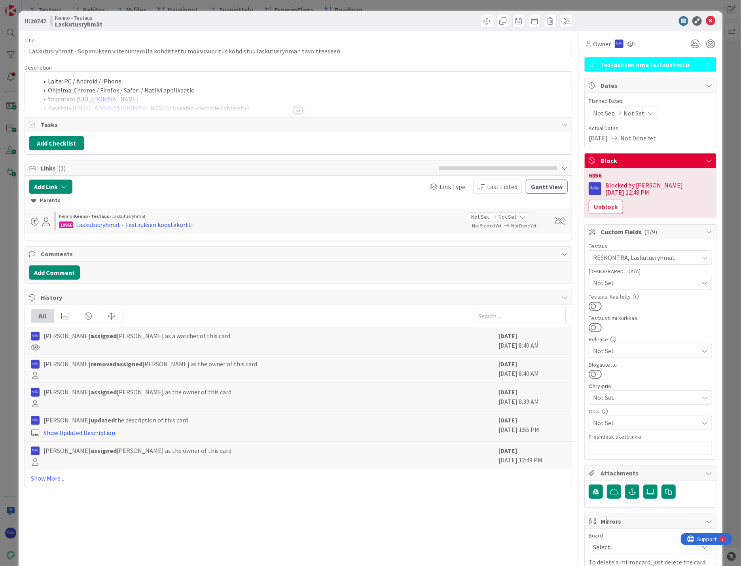
click at [294, 108] on div at bounding box center [298, 110] width 9 height 6
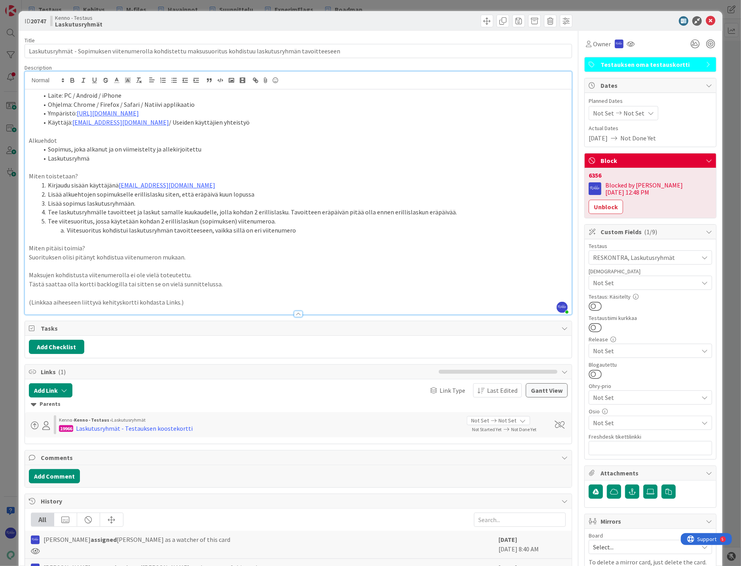
click at [200, 303] on p "(Linkkaa aiheeseen liittyvä kehityskortti kohdasta Links.)" at bounding box center [298, 302] width 539 height 9
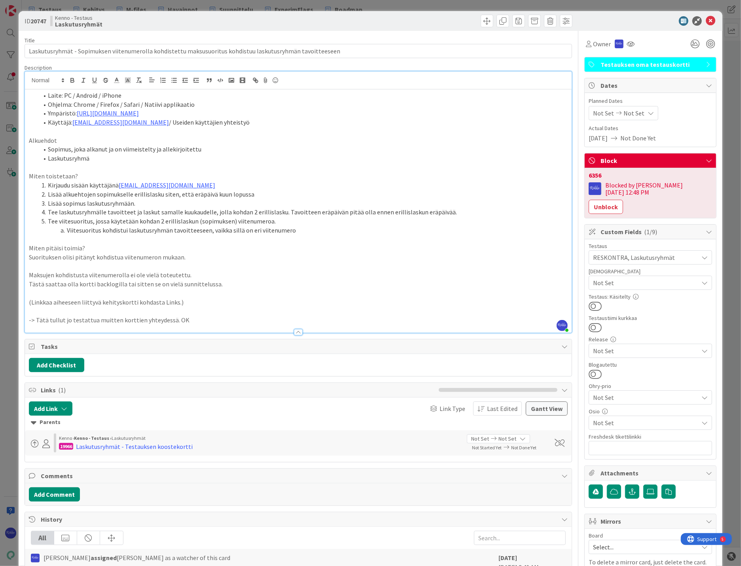
click at [611, 346] on span "Not Set" at bounding box center [645, 350] width 105 height 9
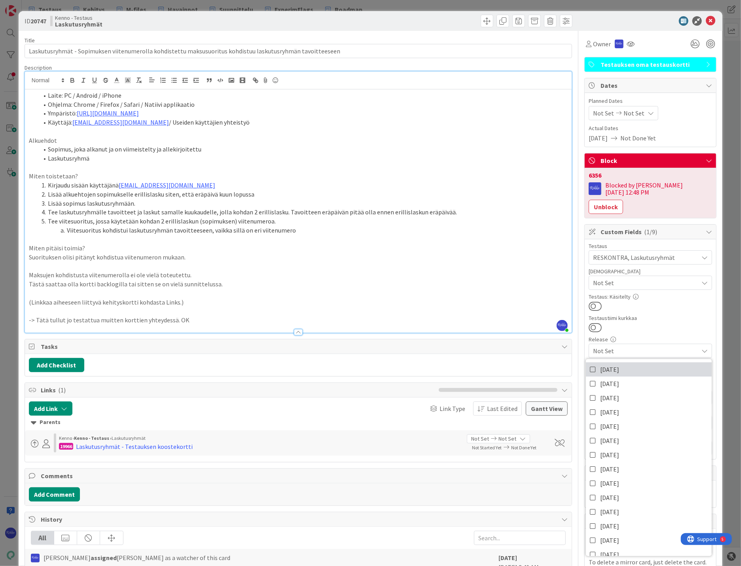
click at [619, 363] on span "[DATE]" at bounding box center [609, 369] width 19 height 12
click at [464, 293] on p at bounding box center [298, 293] width 539 height 9
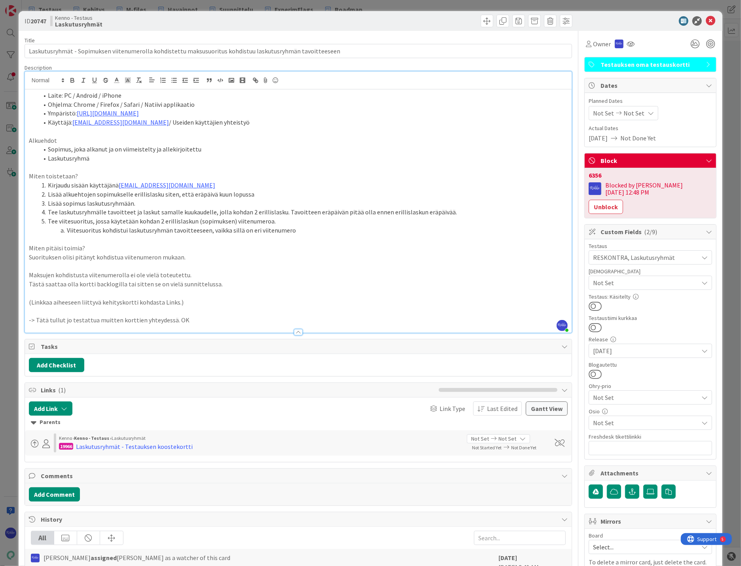
click at [600, 42] on span "Owner" at bounding box center [602, 43] width 18 height 9
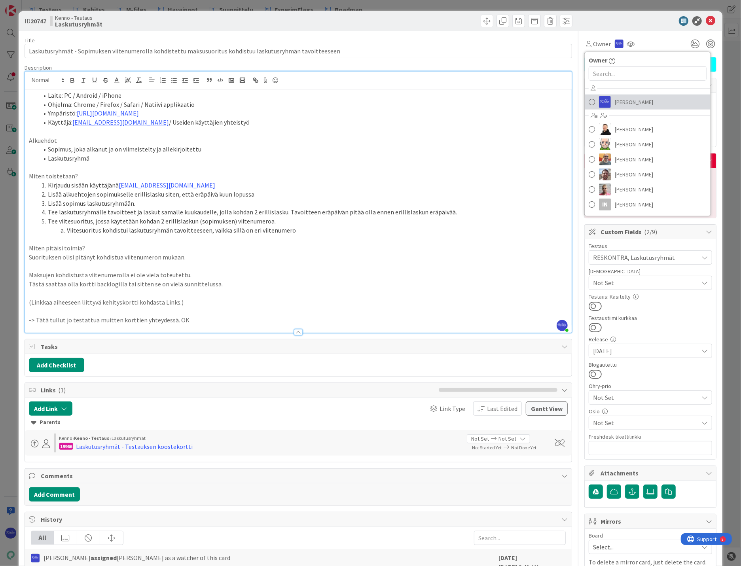
click at [619, 104] on span "[PERSON_NAME]" at bounding box center [634, 102] width 38 height 12
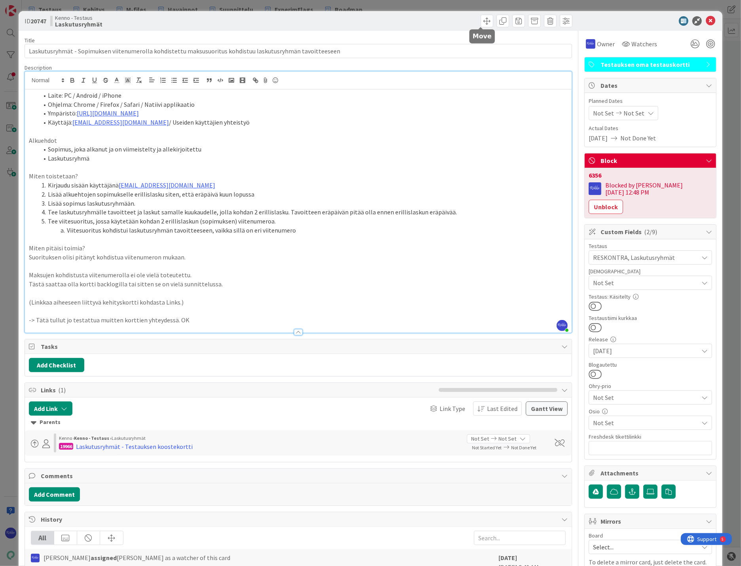
click at [481, 18] on span at bounding box center [487, 21] width 13 height 13
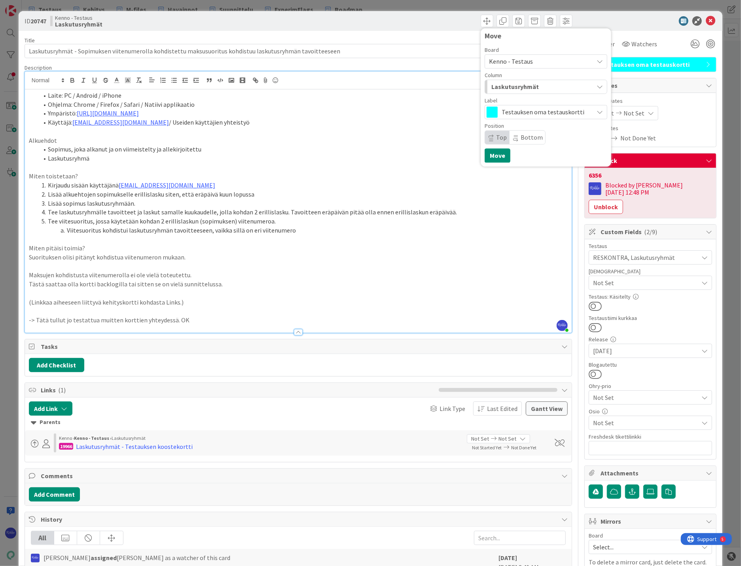
click at [520, 89] on span "Laskutusryhmät" at bounding box center [514, 86] width 47 height 10
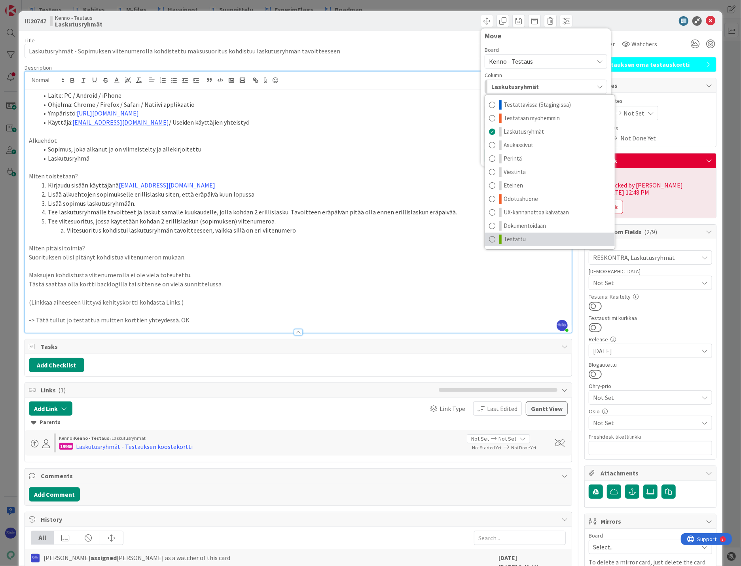
click at [524, 235] on link "Testattu" at bounding box center [550, 239] width 130 height 13
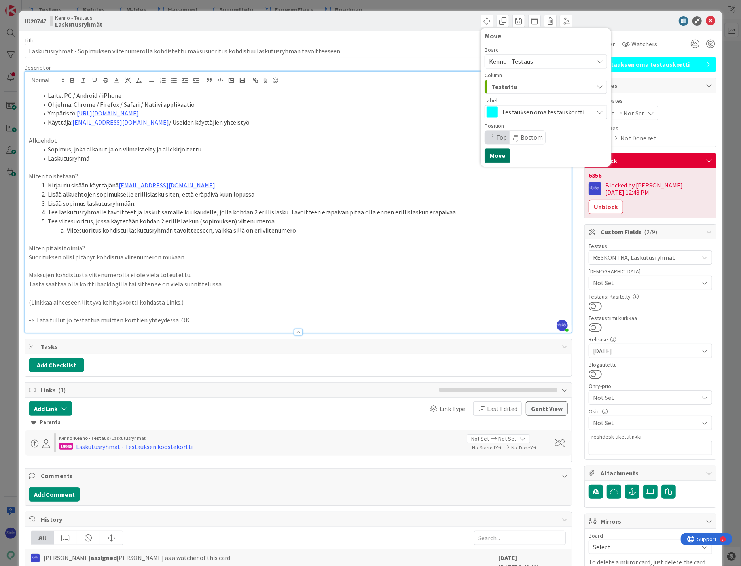
click at [490, 155] on button "Move" at bounding box center [497, 155] width 26 height 14
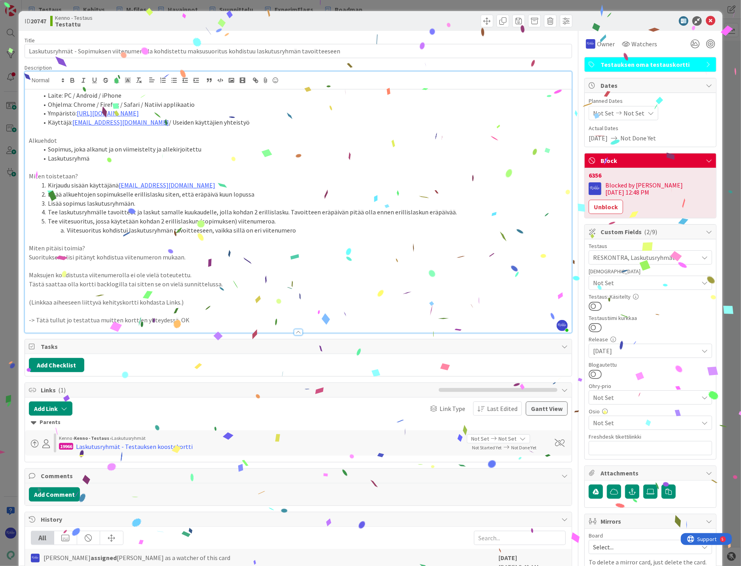
click at [623, 200] on button "Unblock" at bounding box center [606, 207] width 34 height 14
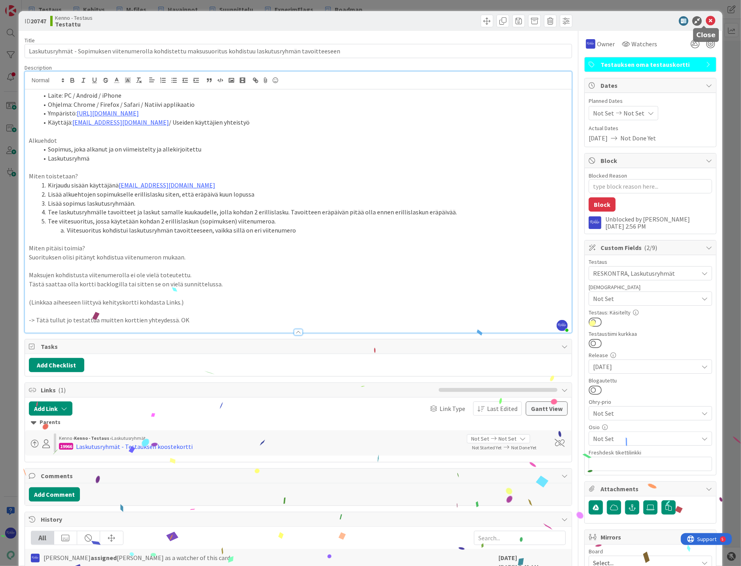
click at [624, 19] on icon at bounding box center [710, 20] width 9 height 9
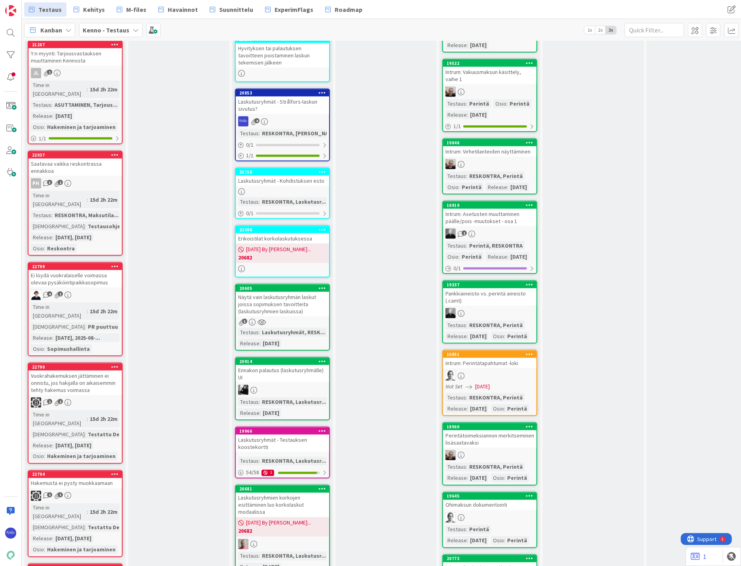
click at [288, 171] on link "20758 Laskutusryhmät - Kohdistuksen esto Testaus : RESKONTRA, Laskutusr... 0 / 1" at bounding box center [282, 193] width 95 height 51
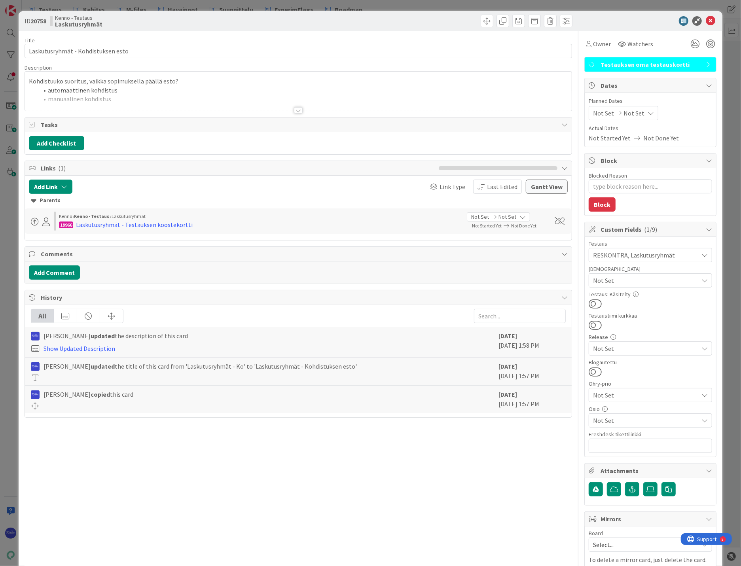
click at [295, 110] on div at bounding box center [298, 110] width 9 height 6
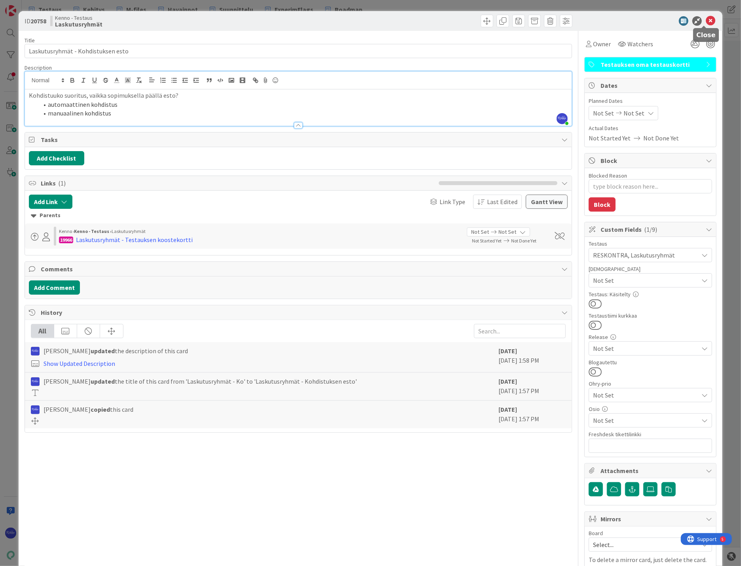
click at [624, 19] on icon at bounding box center [710, 20] width 9 height 9
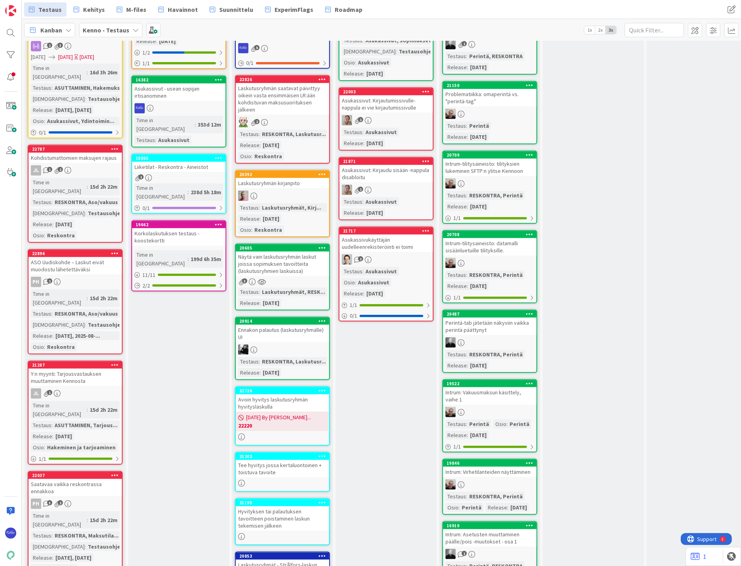
scroll to position [207, 0]
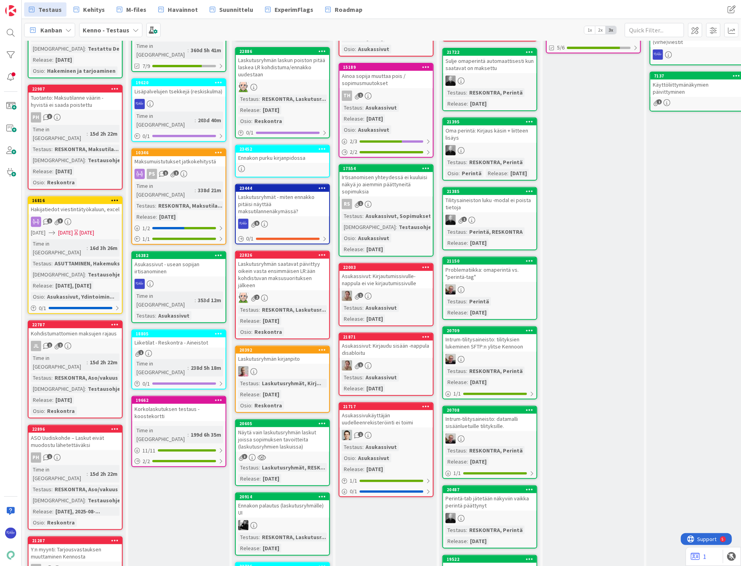
click at [294, 278] on div "Laskutusryhmän saatavat päivittyy oikein vasta ensimmäisen LR:ään kohdistuvan m…" at bounding box center [282, 275] width 93 height 32
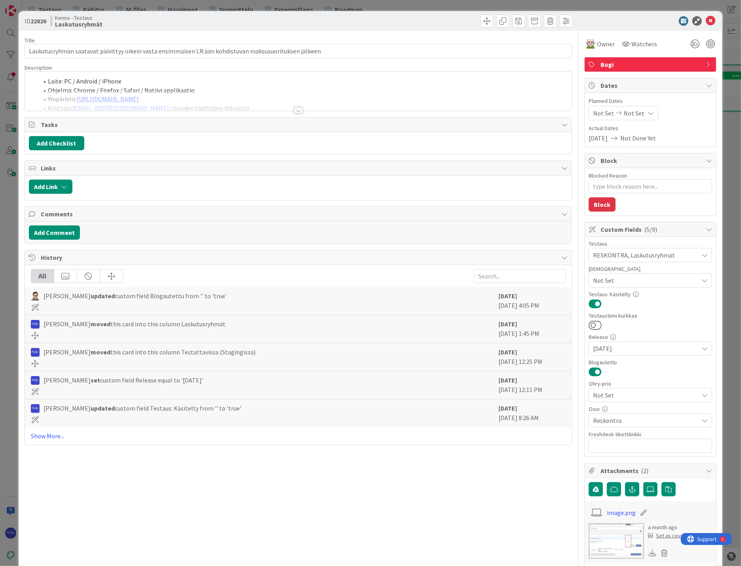
click at [294, 113] on div at bounding box center [298, 110] width 9 height 6
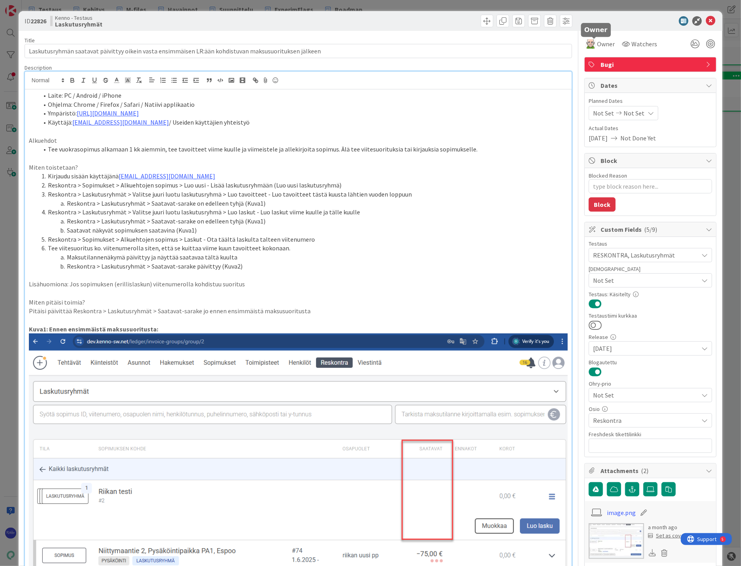
click at [606, 41] on span "Owner" at bounding box center [606, 43] width 18 height 9
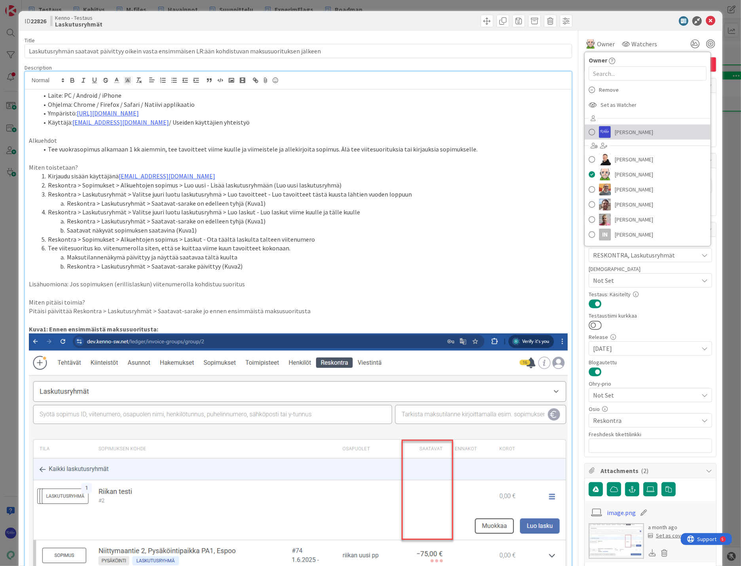
click at [624, 128] on span "[PERSON_NAME]" at bounding box center [634, 132] width 38 height 12
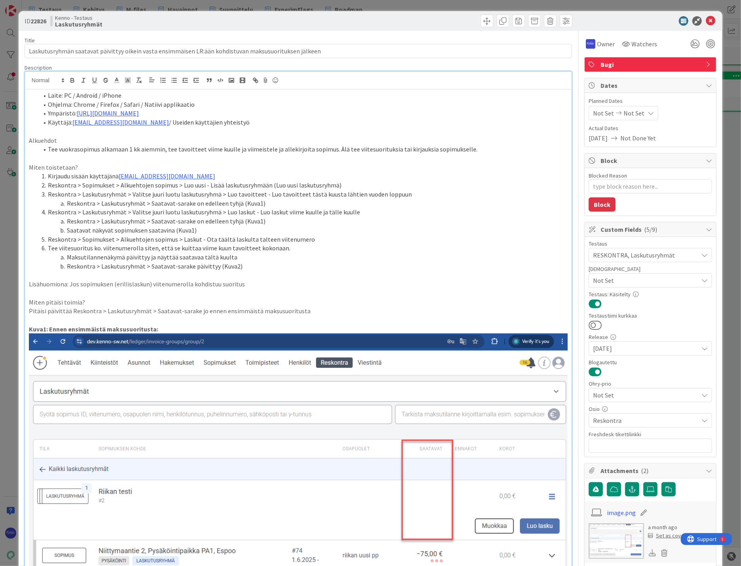
type textarea "x"
click at [452, 220] on li "Reskontra > Laskutusryhmät > Saatavat-sarake on edelleen tyhjä (Kuva1)" at bounding box center [302, 221] width 529 height 9
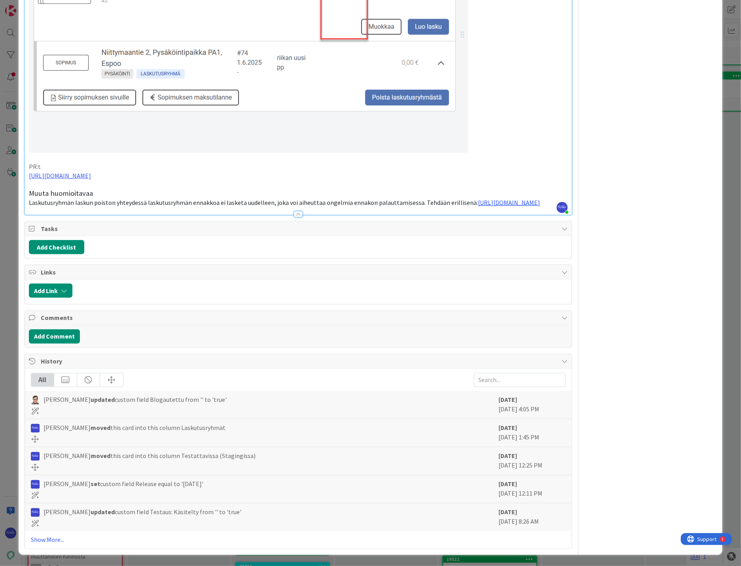
scroll to position [585, 0]
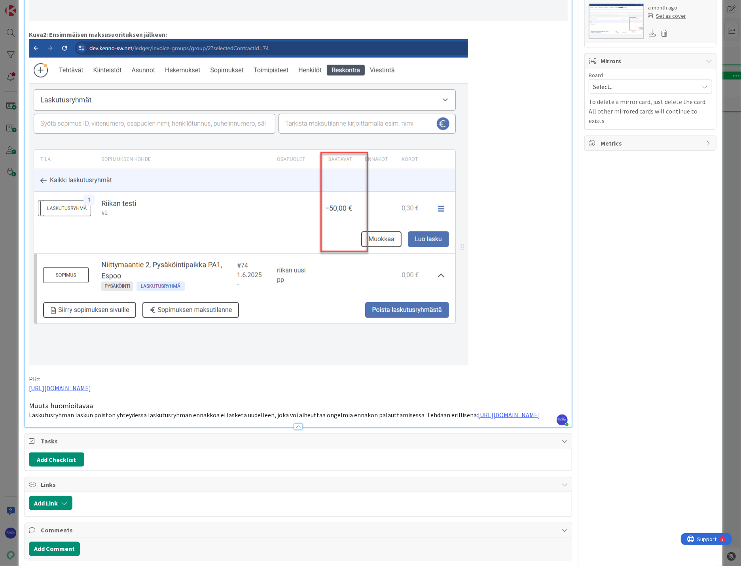
click at [450, 420] on p "Laskutusryhmän laskun poiston yhteydessä laskutusryhmän ennakkoa ei lasketa uud…" at bounding box center [298, 415] width 539 height 9
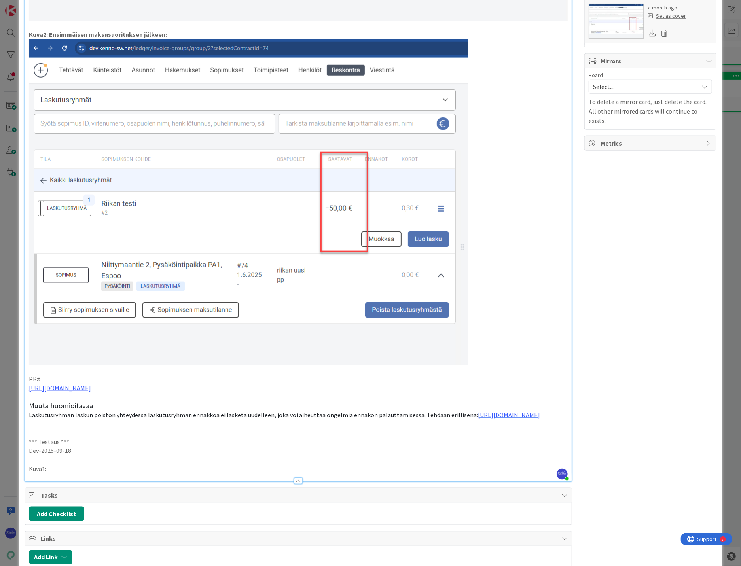
click at [97, 454] on p "Dev-2025-09-18" at bounding box center [298, 450] width 539 height 9
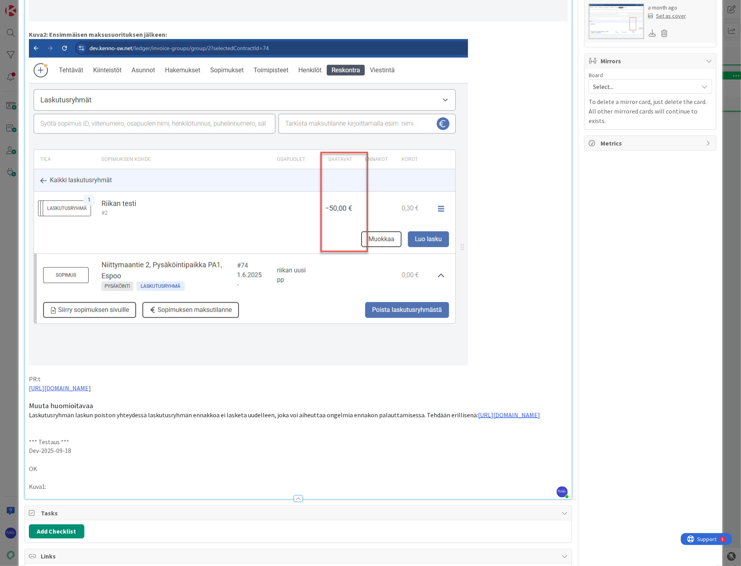
click at [69, 489] on p "Kuva1:" at bounding box center [298, 486] width 539 height 9
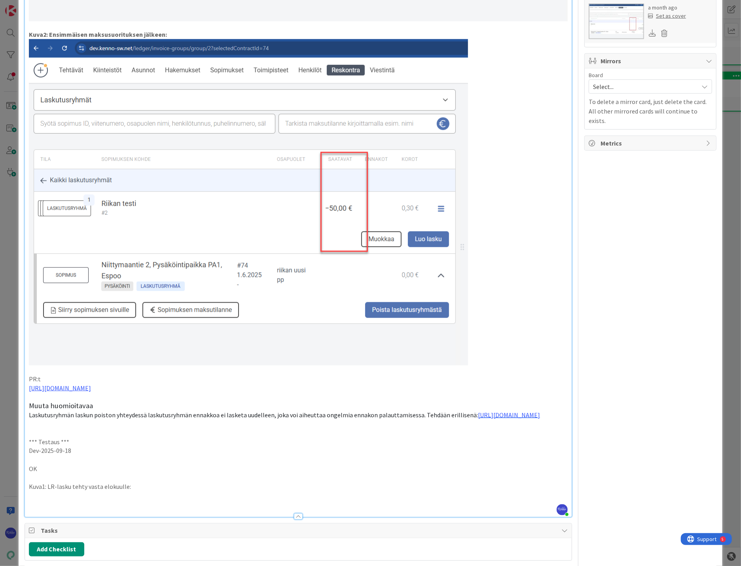
drag, startPoint x: 40, startPoint y: 505, endPoint x: 90, endPoint y: 495, distance: 51.4
click at [40, 500] on p at bounding box center [298, 495] width 539 height 9
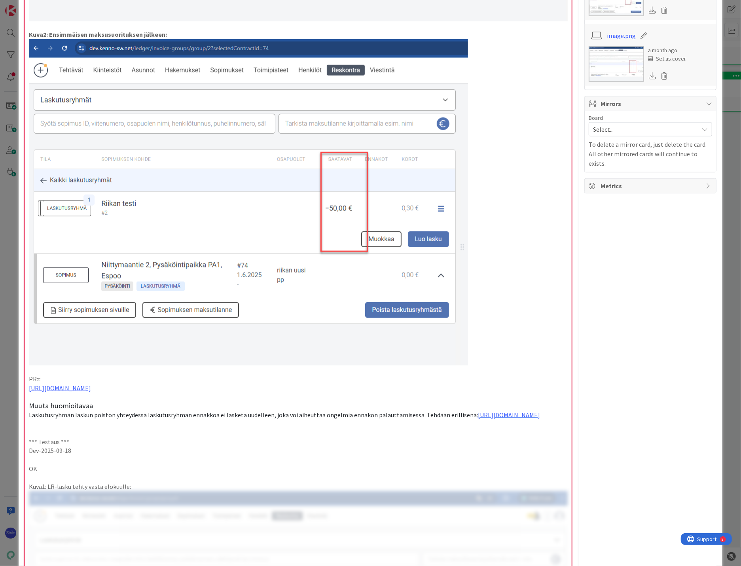
scroll to position [761, 0]
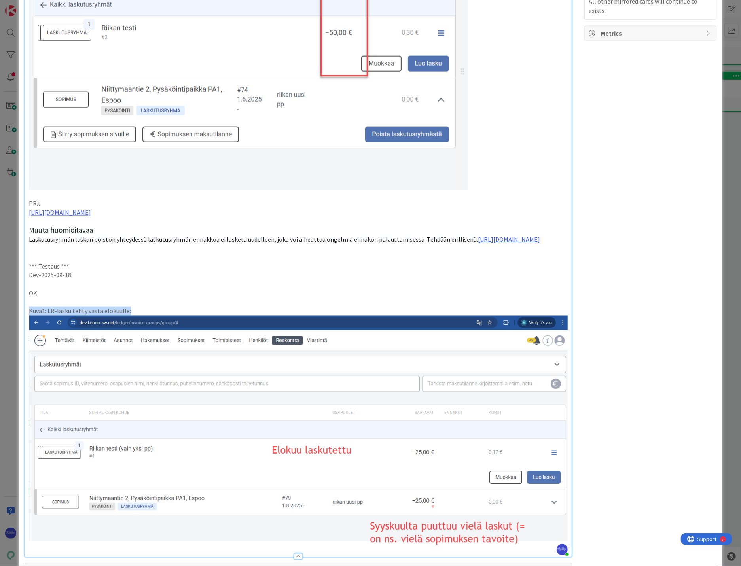
drag, startPoint x: 134, startPoint y: 316, endPoint x: 26, endPoint y: 315, distance: 108.0
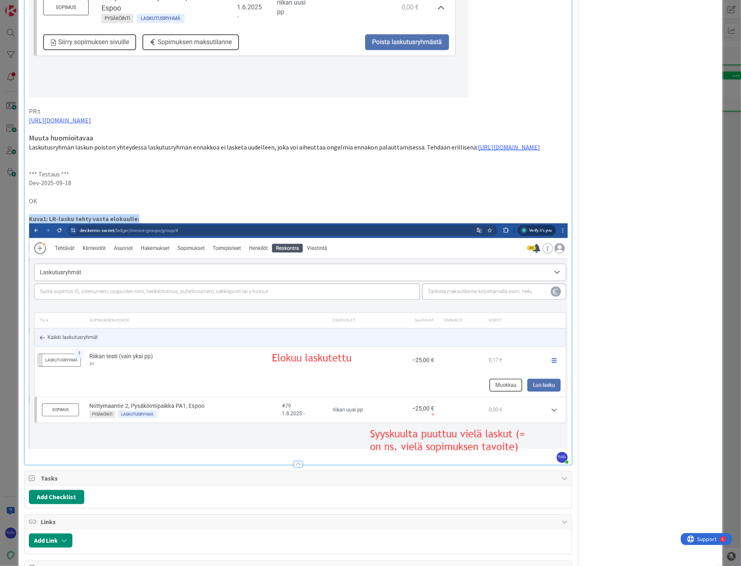
scroll to position [893, 0]
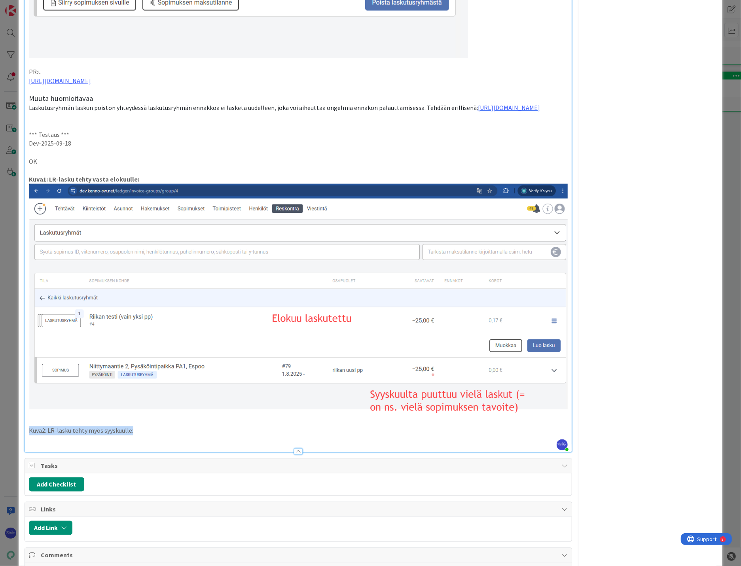
drag, startPoint x: 141, startPoint y: 434, endPoint x: 25, endPoint y: 436, distance: 116.7
click at [150, 432] on p "Kuva2: LR-lasku tehty myös syyskuulle:" at bounding box center [298, 430] width 539 height 9
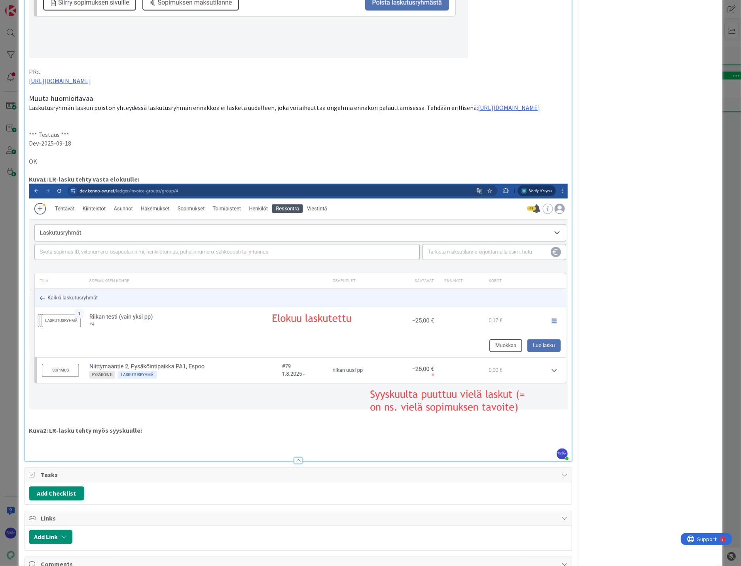
click at [64, 449] on p at bounding box center [298, 448] width 539 height 9
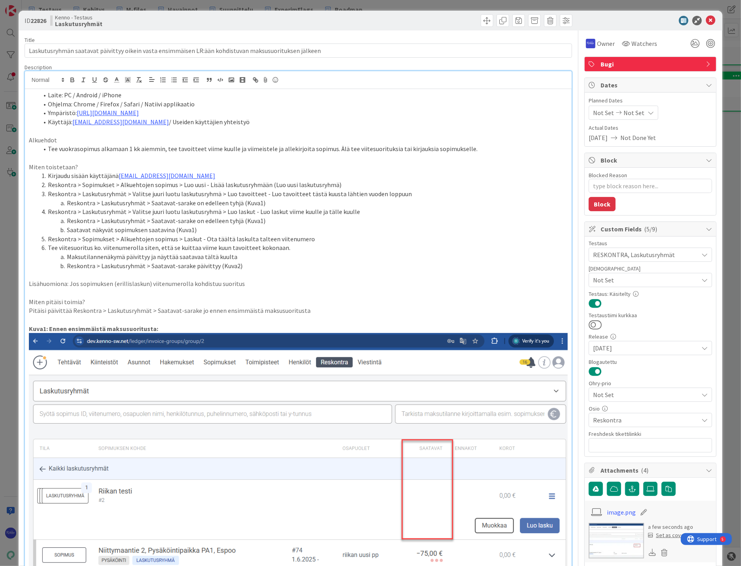
scroll to position [0, 0]
click at [483, 21] on span at bounding box center [487, 21] width 13 height 13
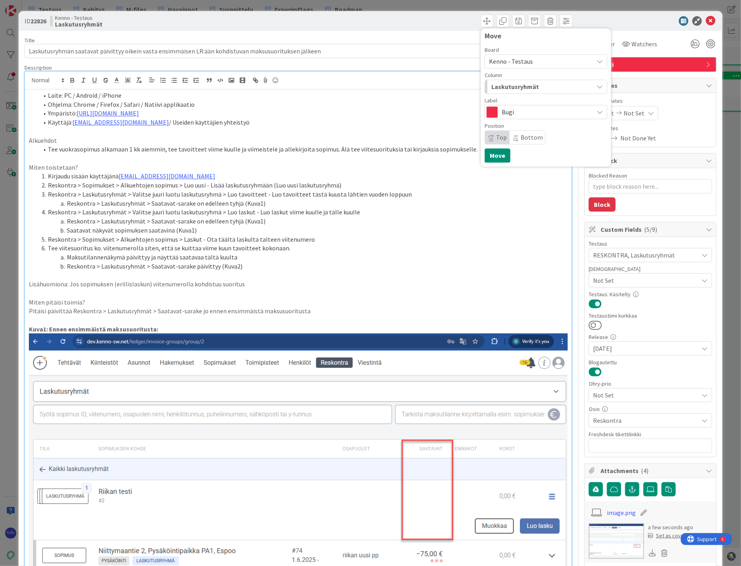
click at [543, 91] on div "Laskutusryhmät" at bounding box center [541, 86] width 104 height 13
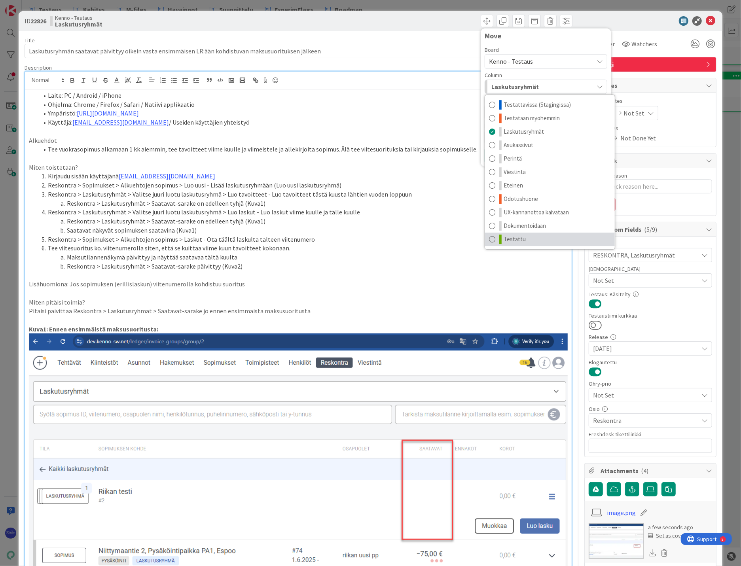
click at [535, 234] on link "Testattu" at bounding box center [550, 239] width 130 height 13
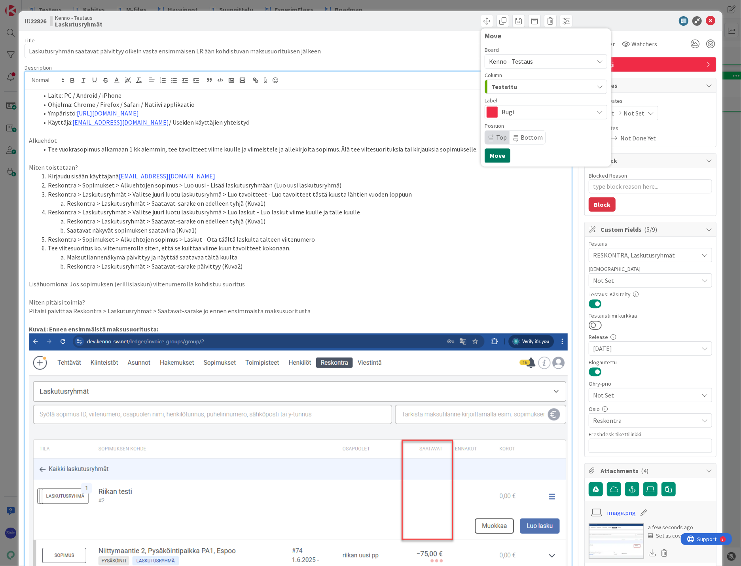
click at [487, 155] on button "Move" at bounding box center [497, 155] width 26 height 14
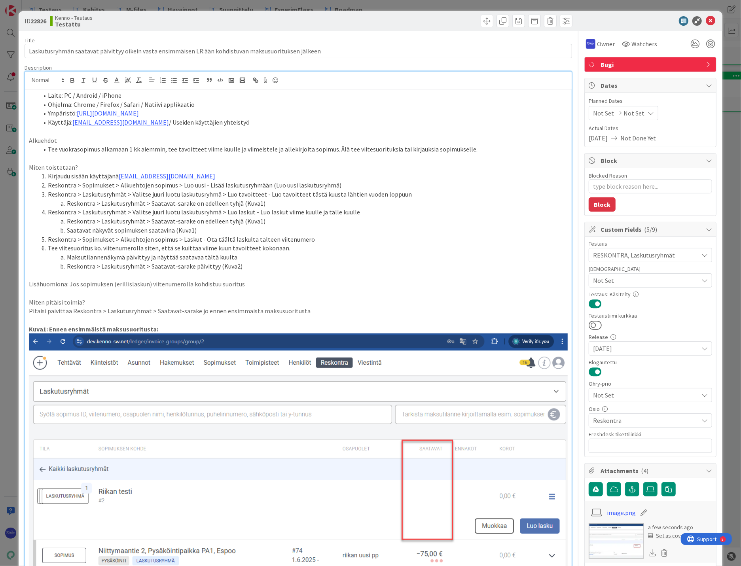
type textarea "x"
click at [624, 21] on icon at bounding box center [710, 20] width 9 height 9
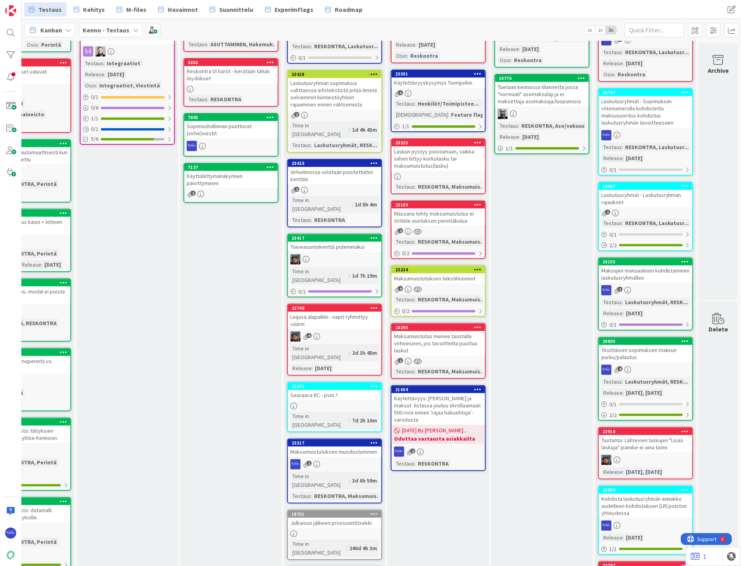
scroll to position [220, 472]
